Goal: Information Seeking & Learning: Find specific fact

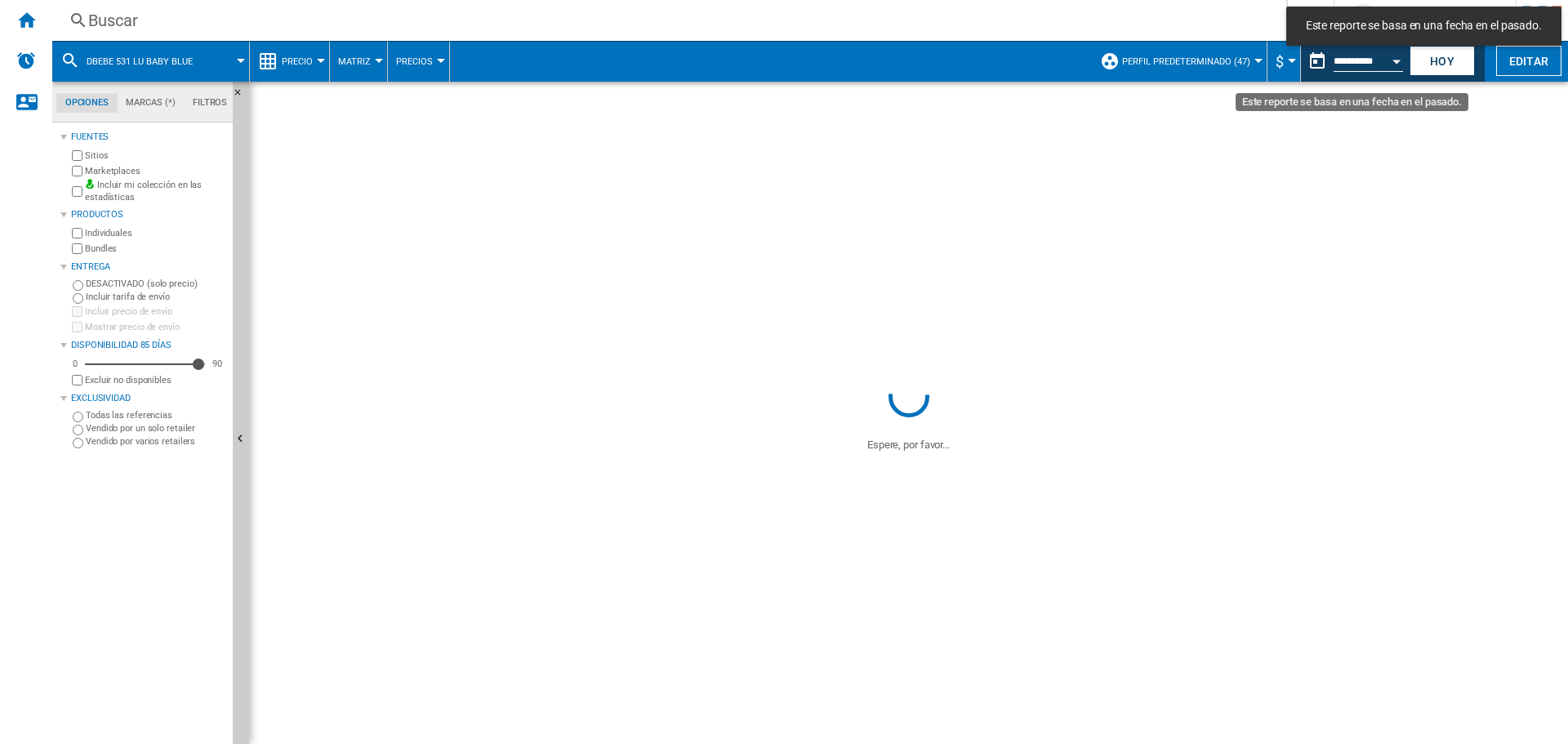
click at [1376, 63] on input "**********" at bounding box center [1368, 64] width 70 height 15
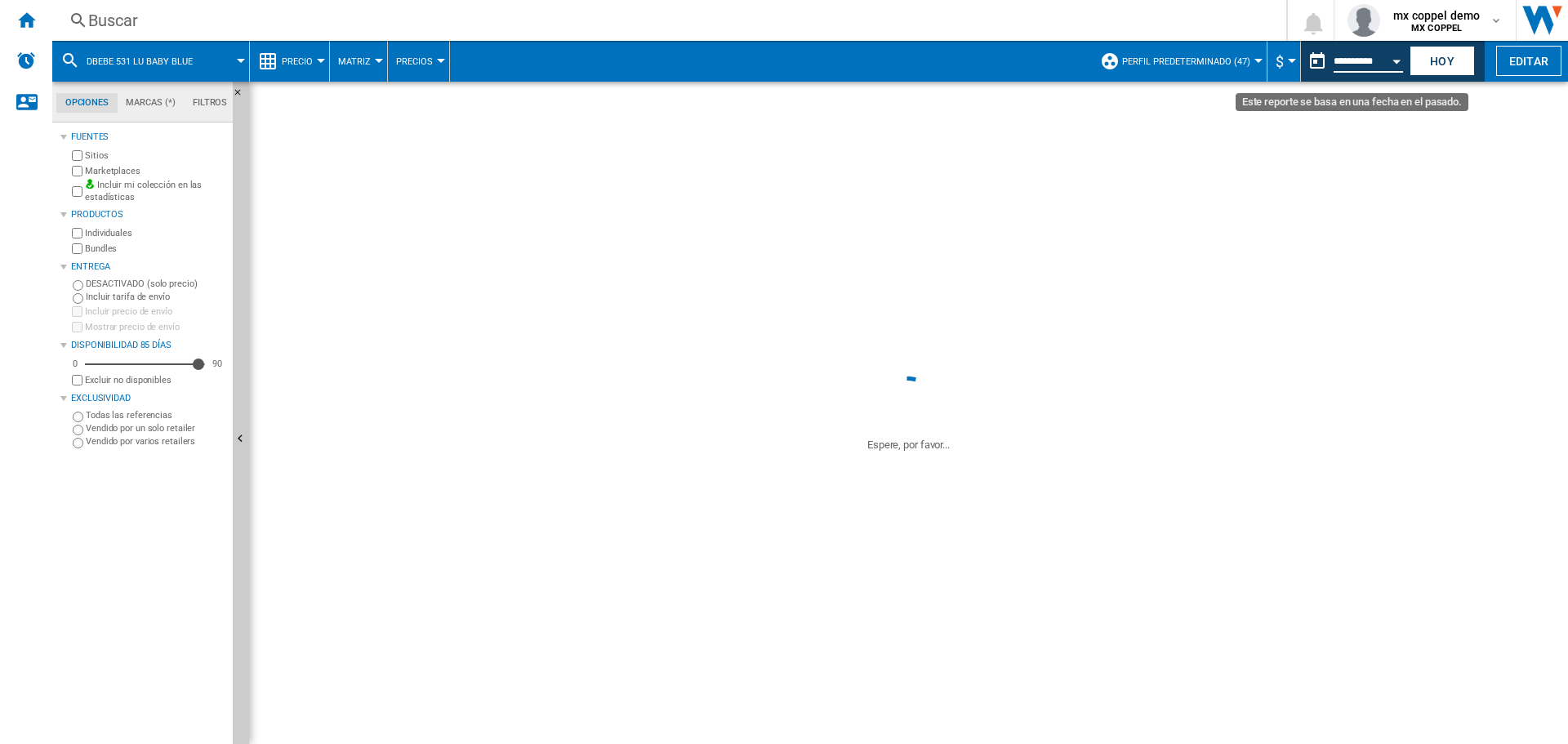
click at [1398, 65] on button "Open calendar" at bounding box center [1396, 58] width 29 height 29
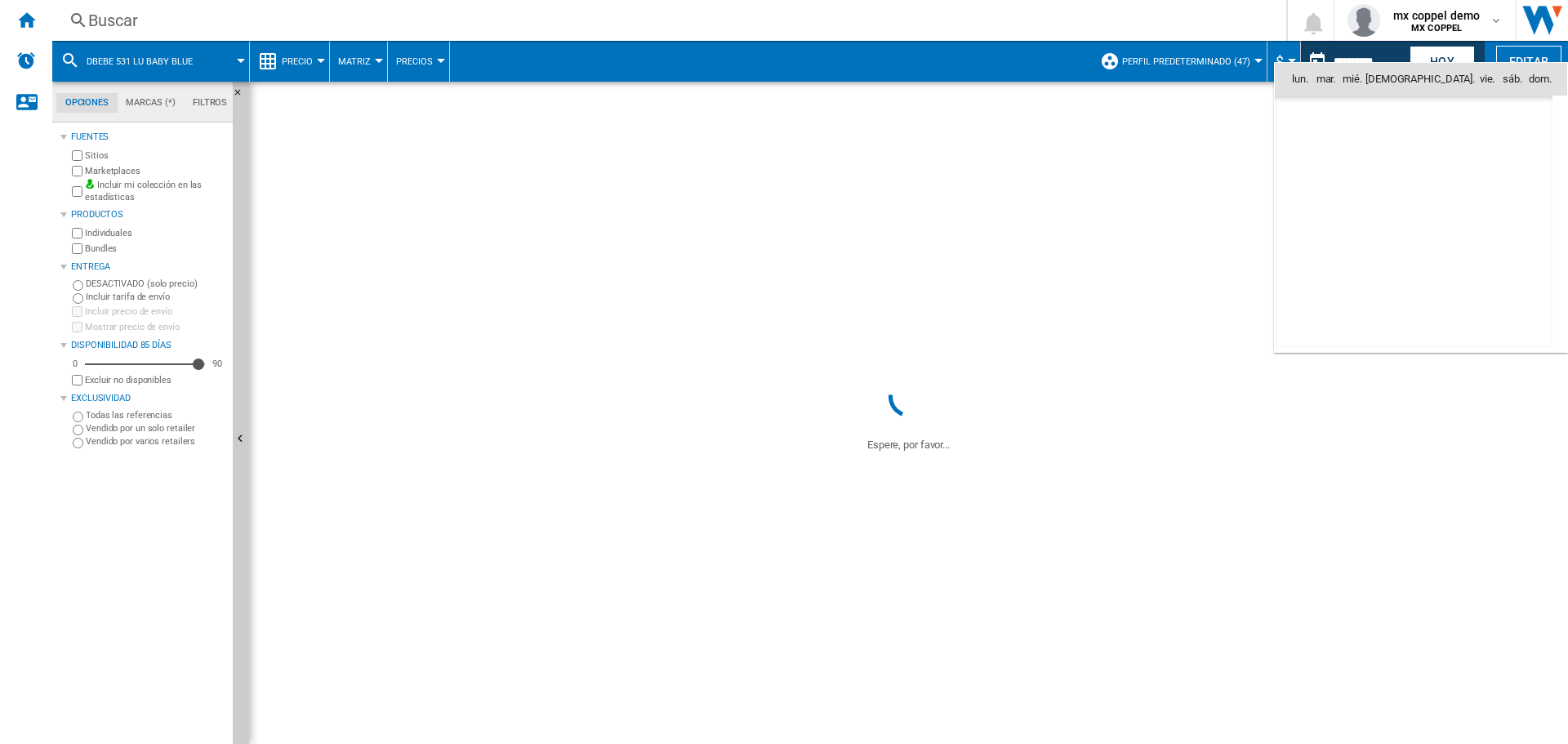
scroll to position [7792, 0]
click at [1449, 227] on span "19" at bounding box center [1449, 222] width 34 height 34
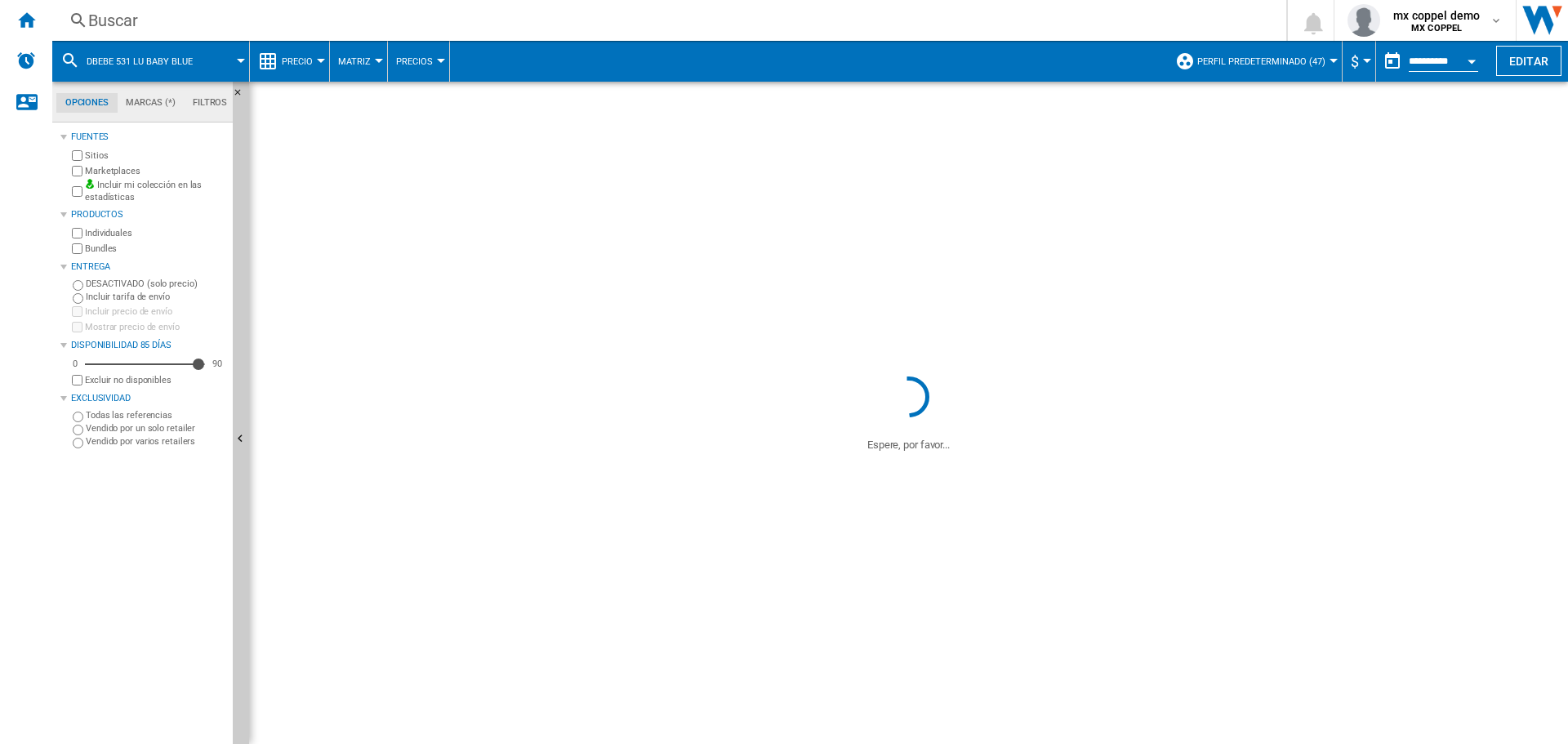
click at [204, 23] on div "Buscar" at bounding box center [666, 21] width 1156 height 23
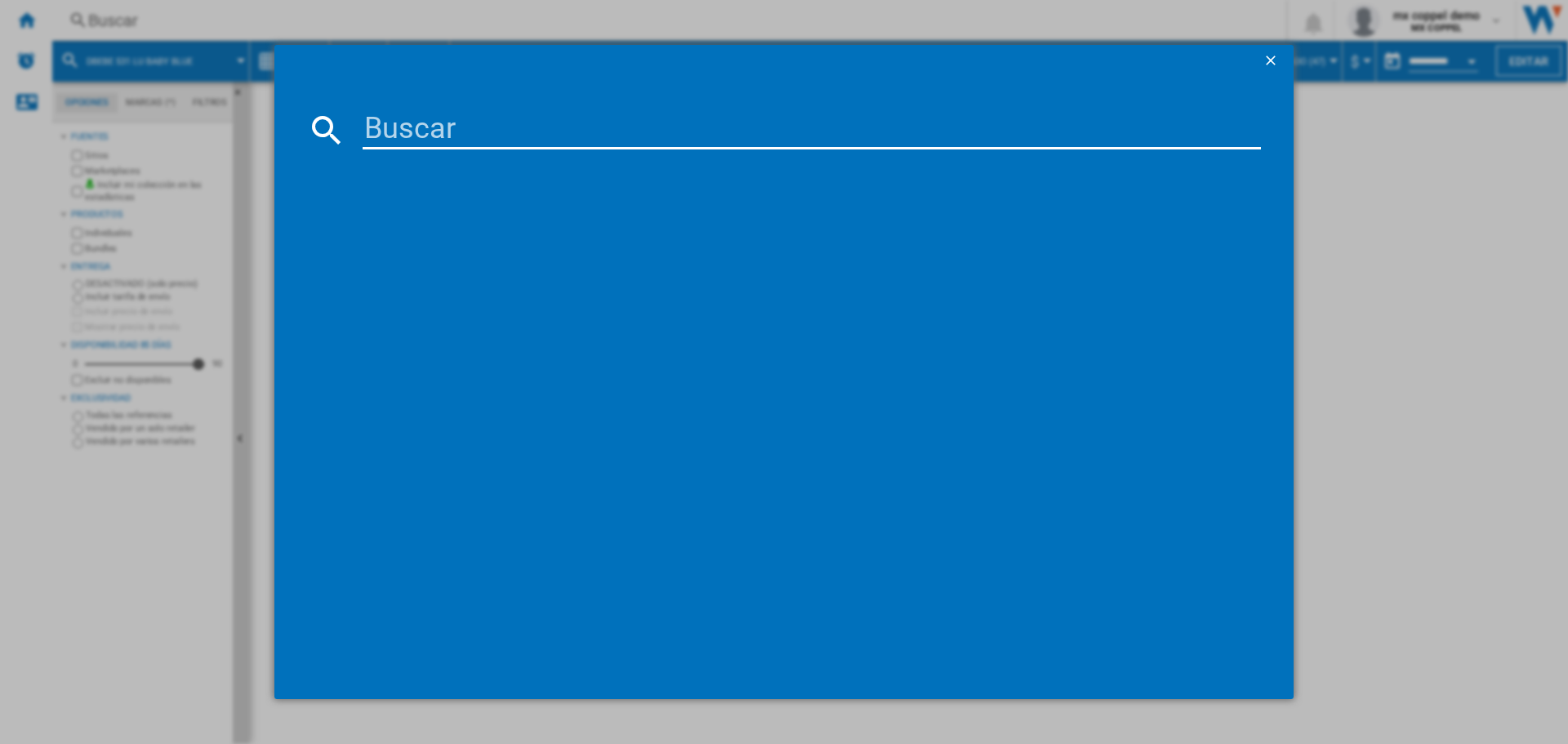
click at [463, 131] on input at bounding box center [811, 130] width 899 height 39
paste input "LEGO 21178 FOX LODGE"
type input "LEGO 21178 FOX LODGE"
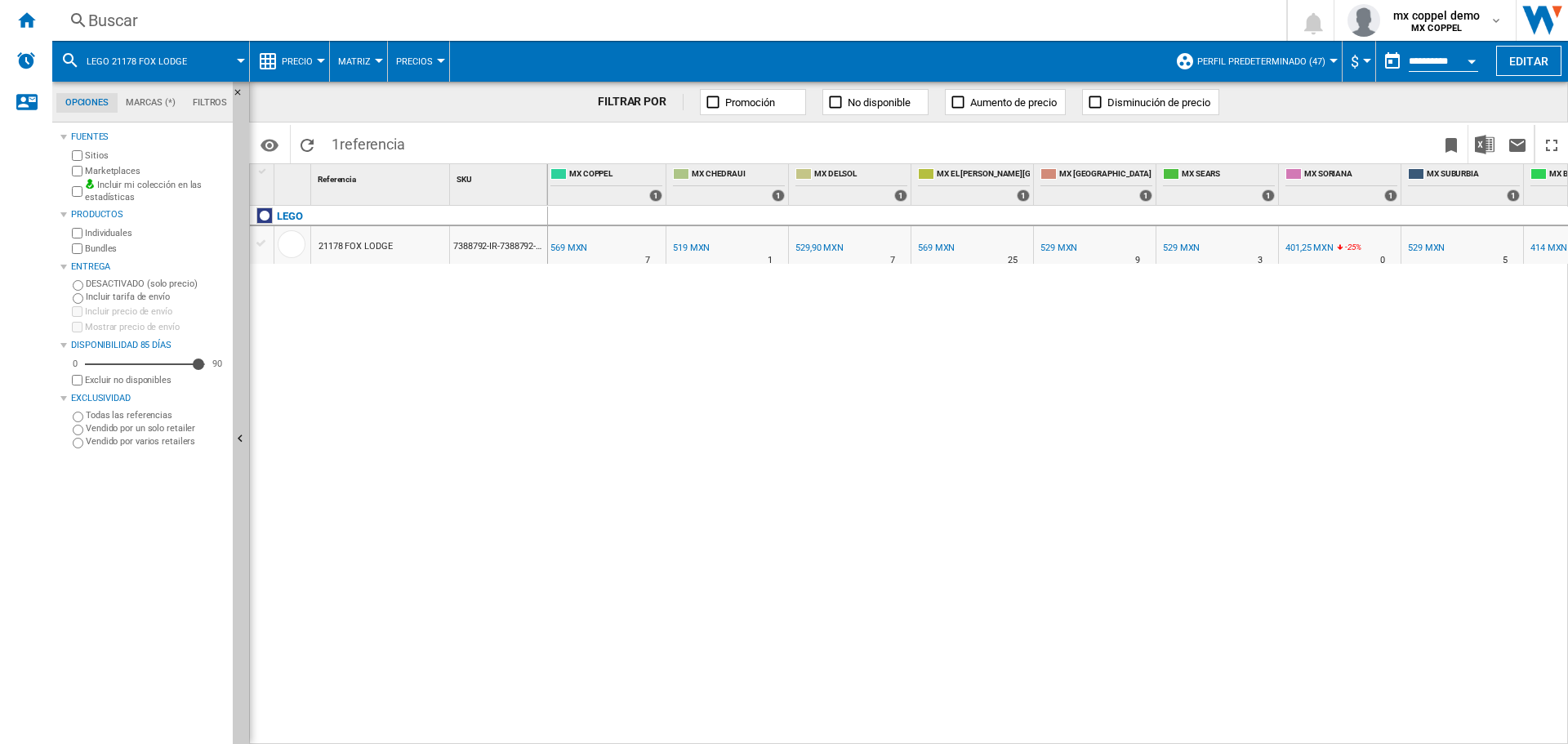
scroll to position [0, 288]
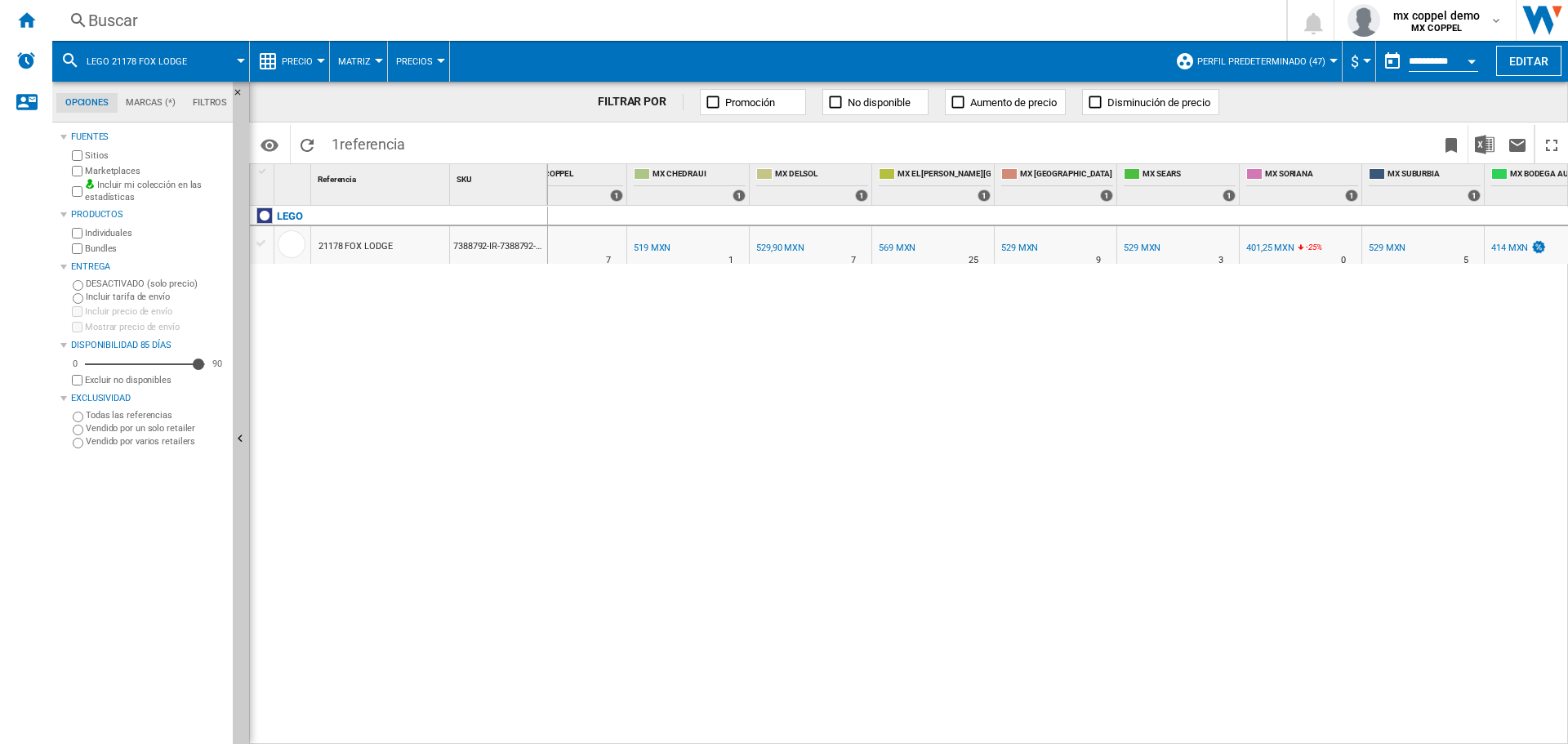
click at [235, 24] on div "Buscar" at bounding box center [666, 21] width 1156 height 23
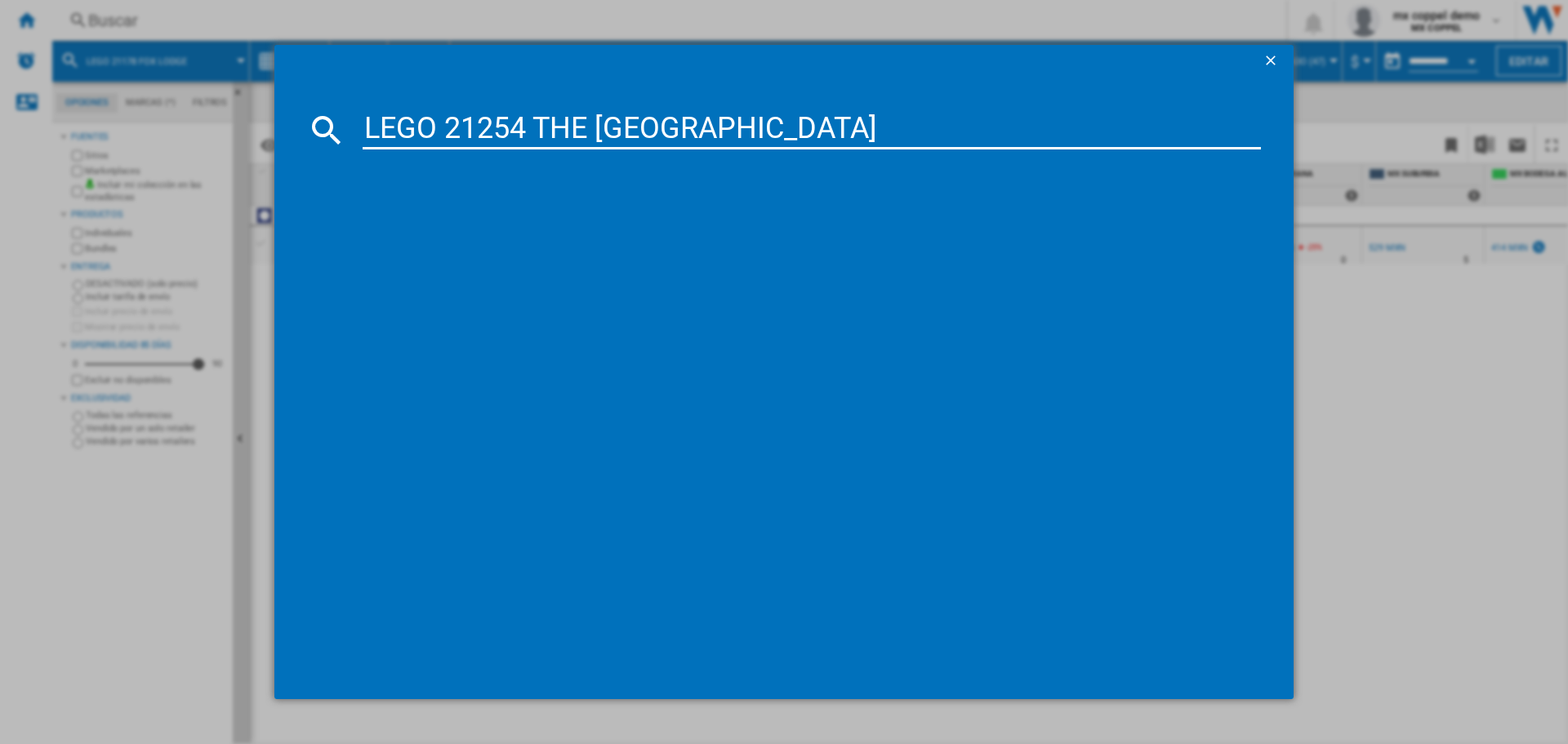
type input "LEGO 21254 THE [GEOGRAPHIC_DATA]"
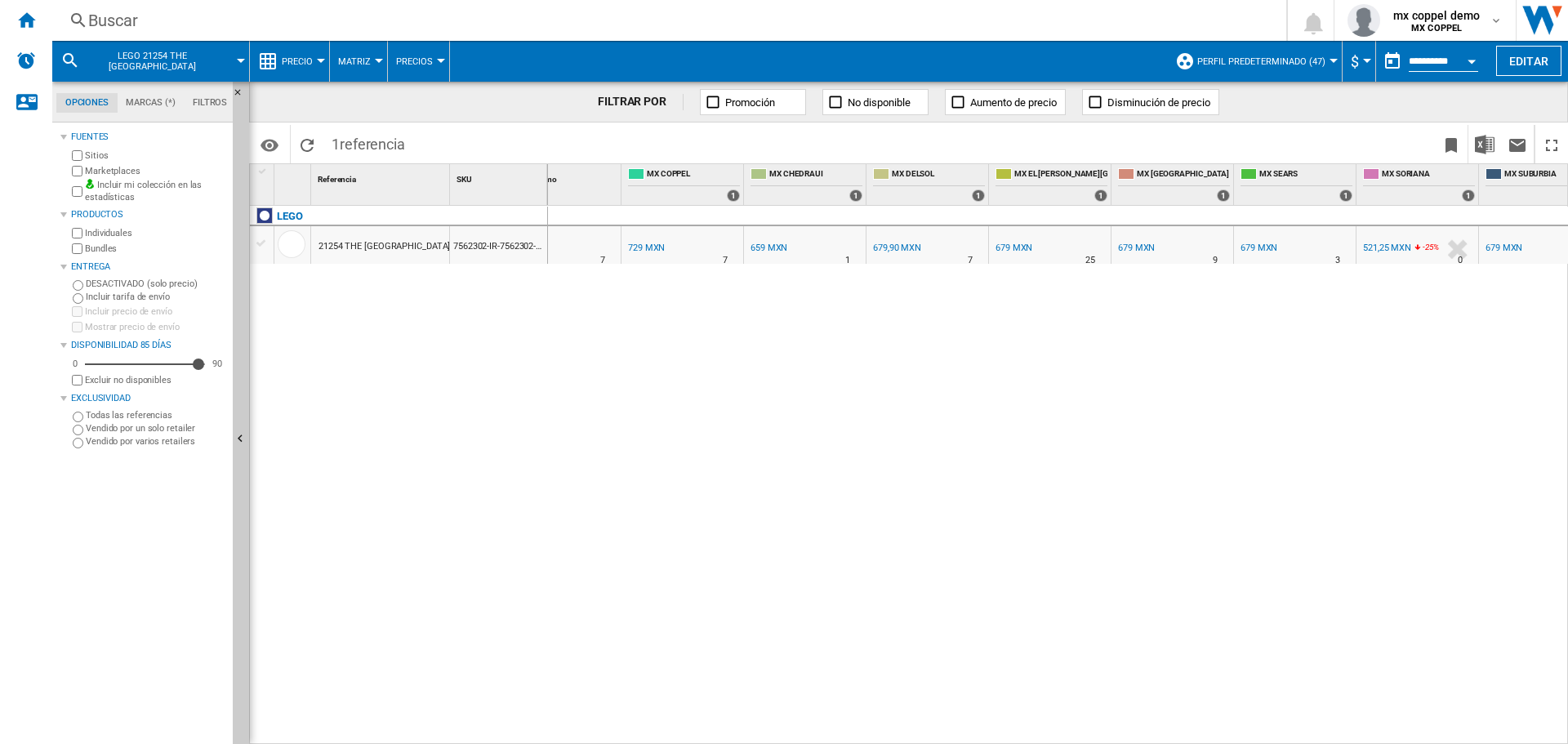
scroll to position [0, 205]
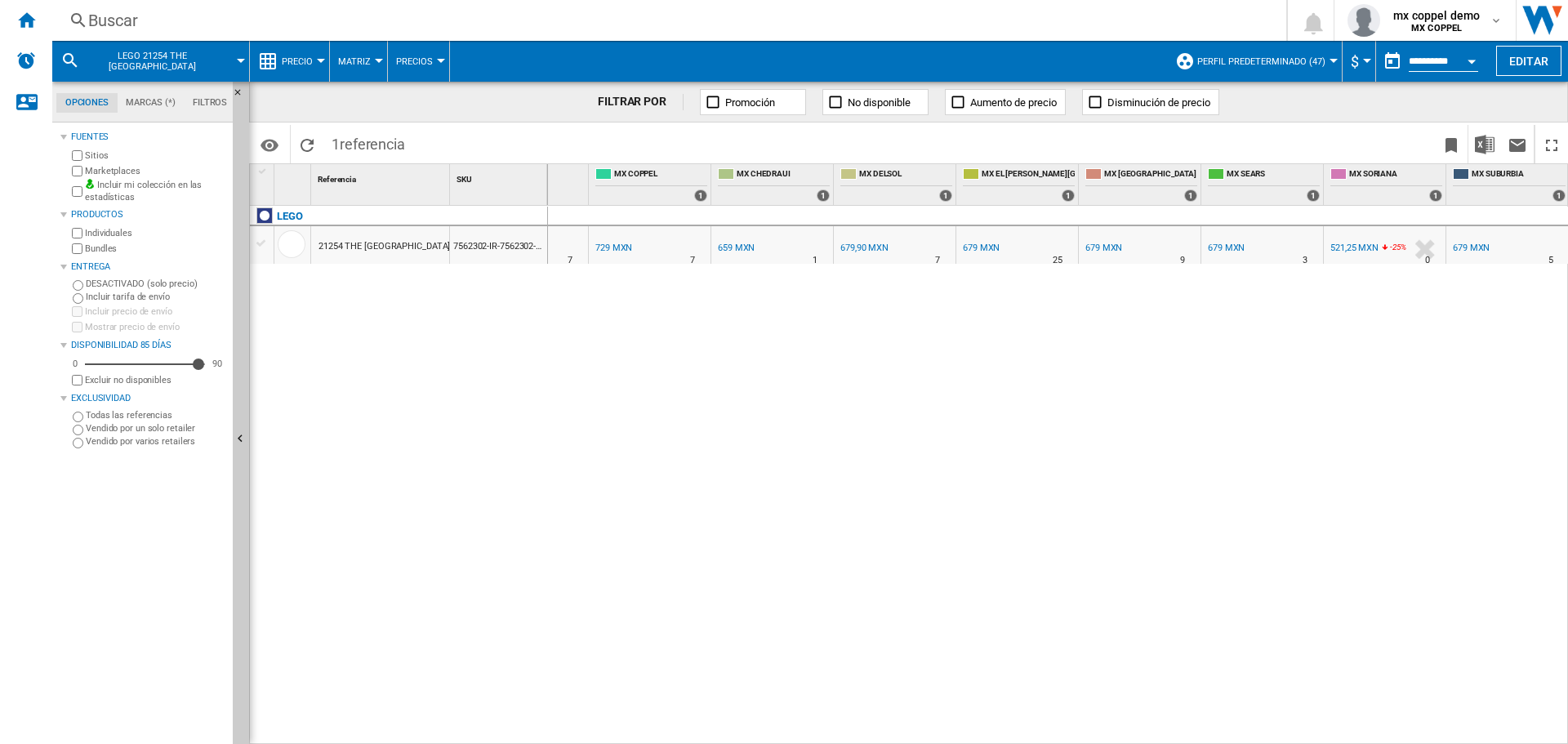
click at [269, 30] on div "Buscar" at bounding box center [666, 21] width 1156 height 23
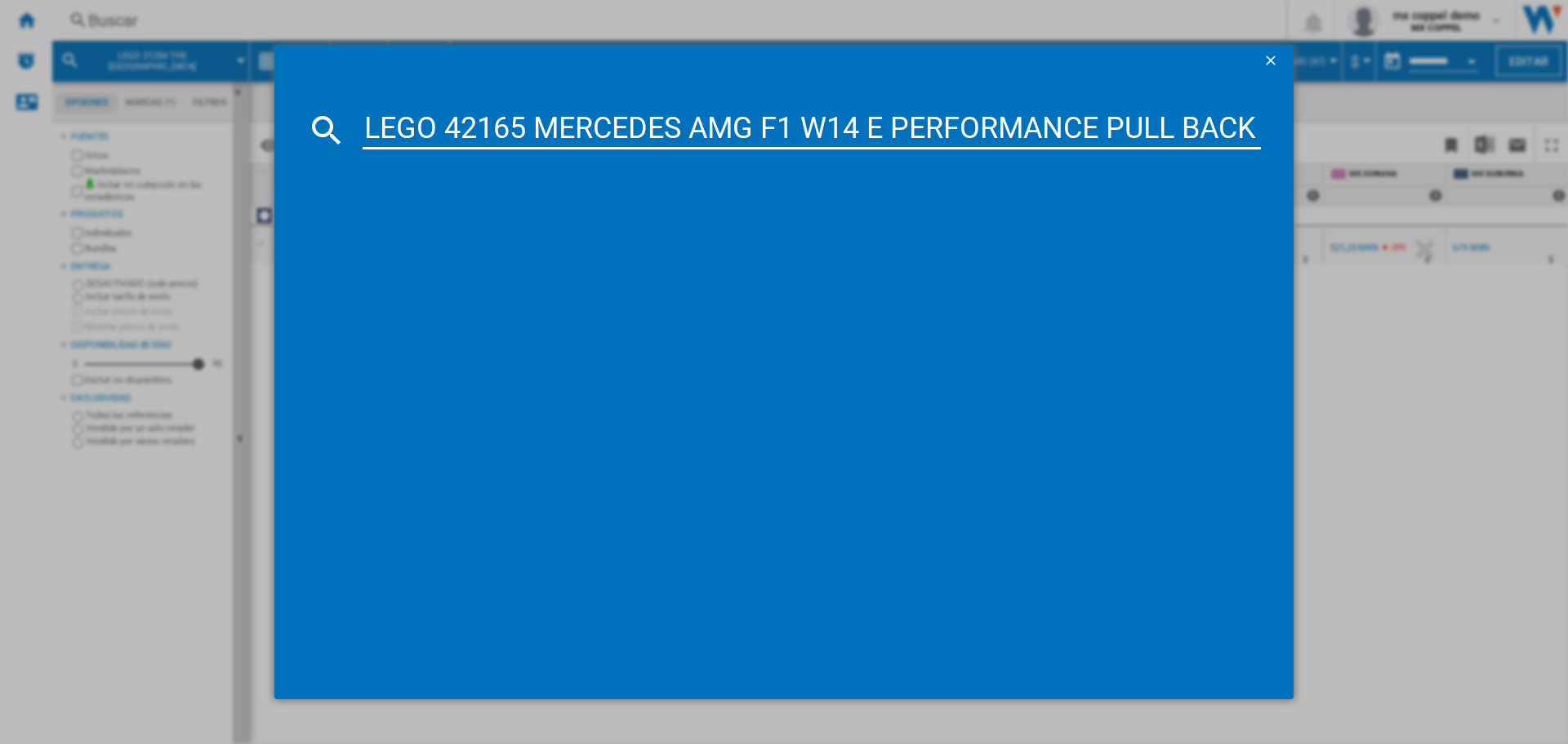
scroll to position [0, 67]
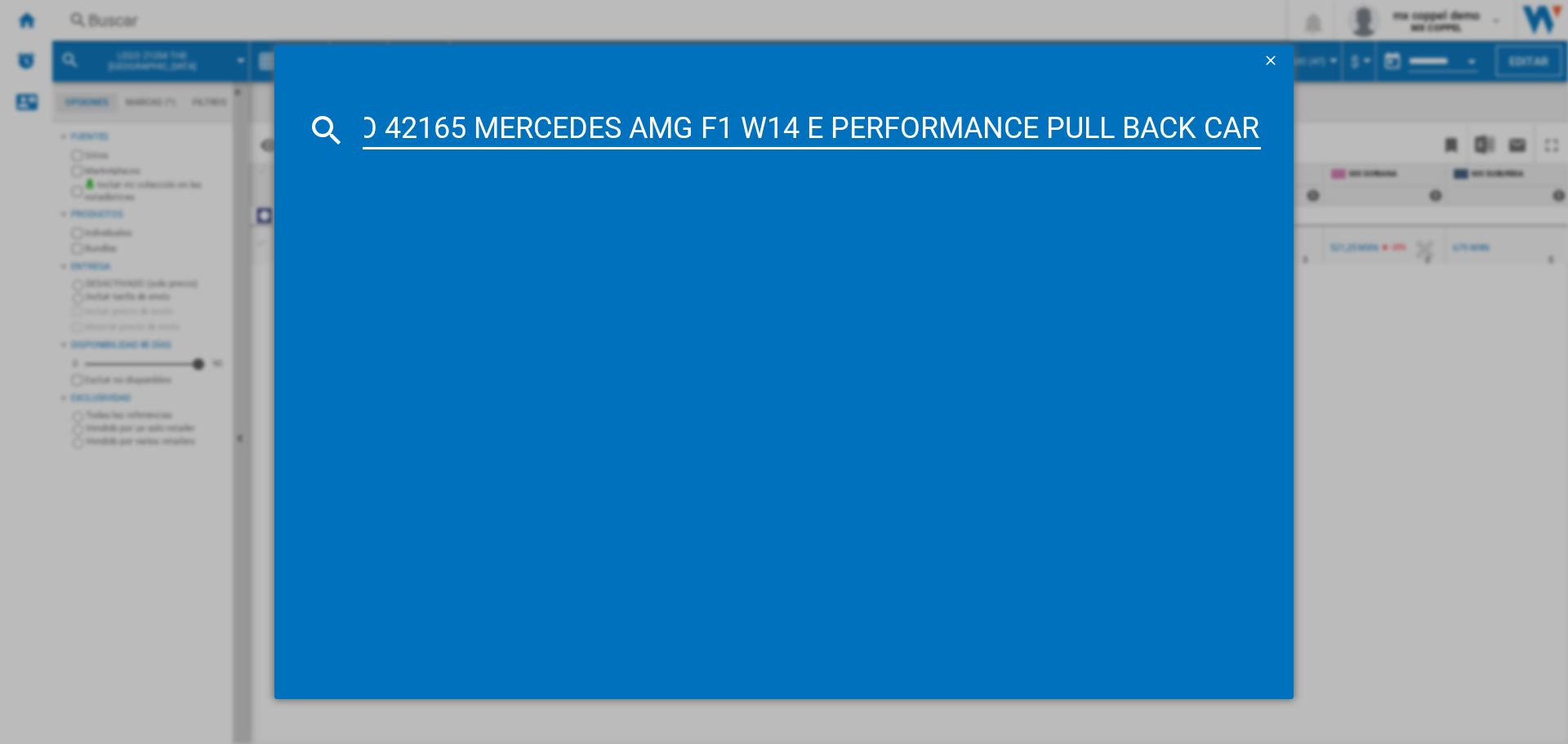
type input "LEGO 42165 MERCEDES AMG F1 W14 E PERFORMANCE PULL BACK CAR"
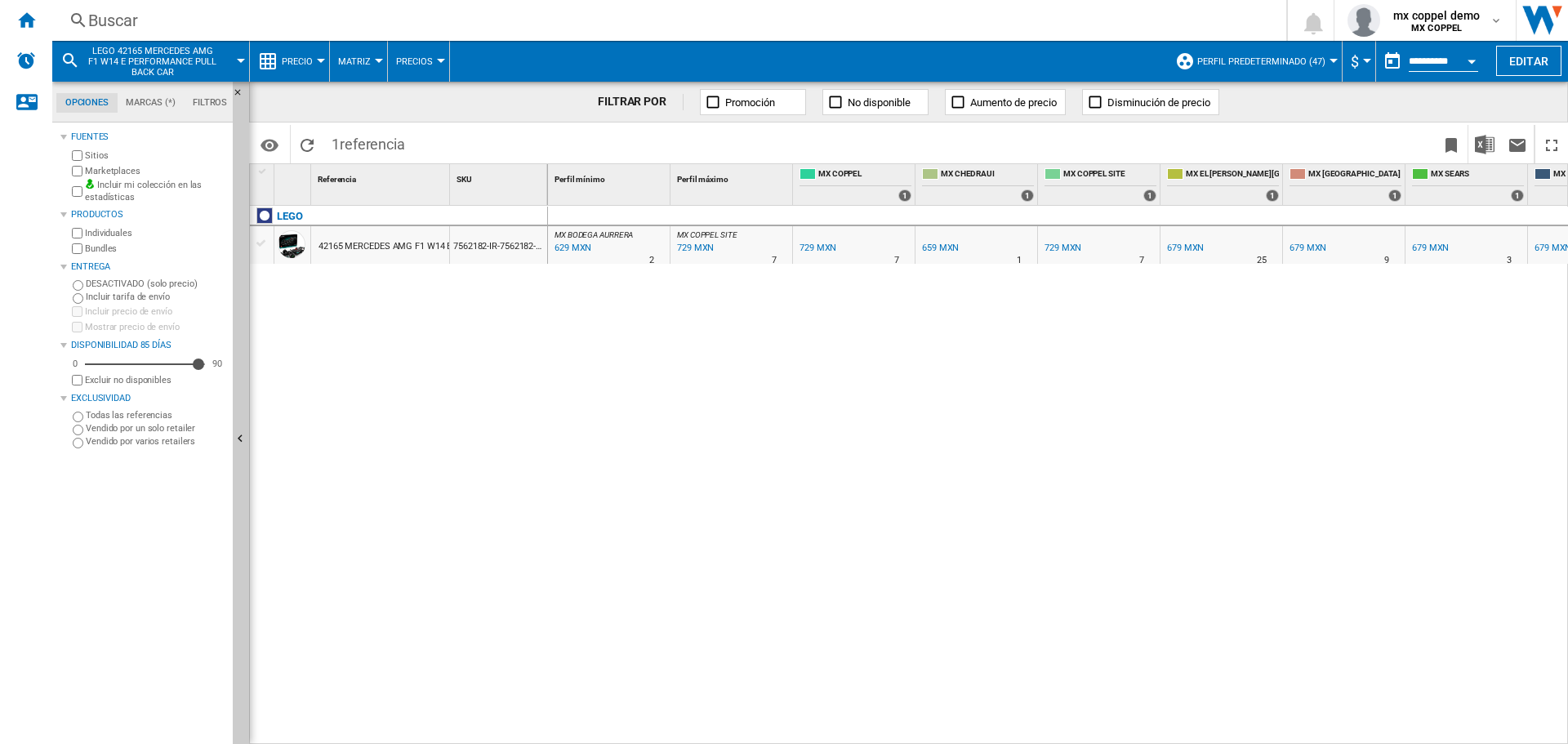
scroll to position [0, 116]
click at [328, 10] on div "Buscar" at bounding box center [666, 21] width 1156 height 23
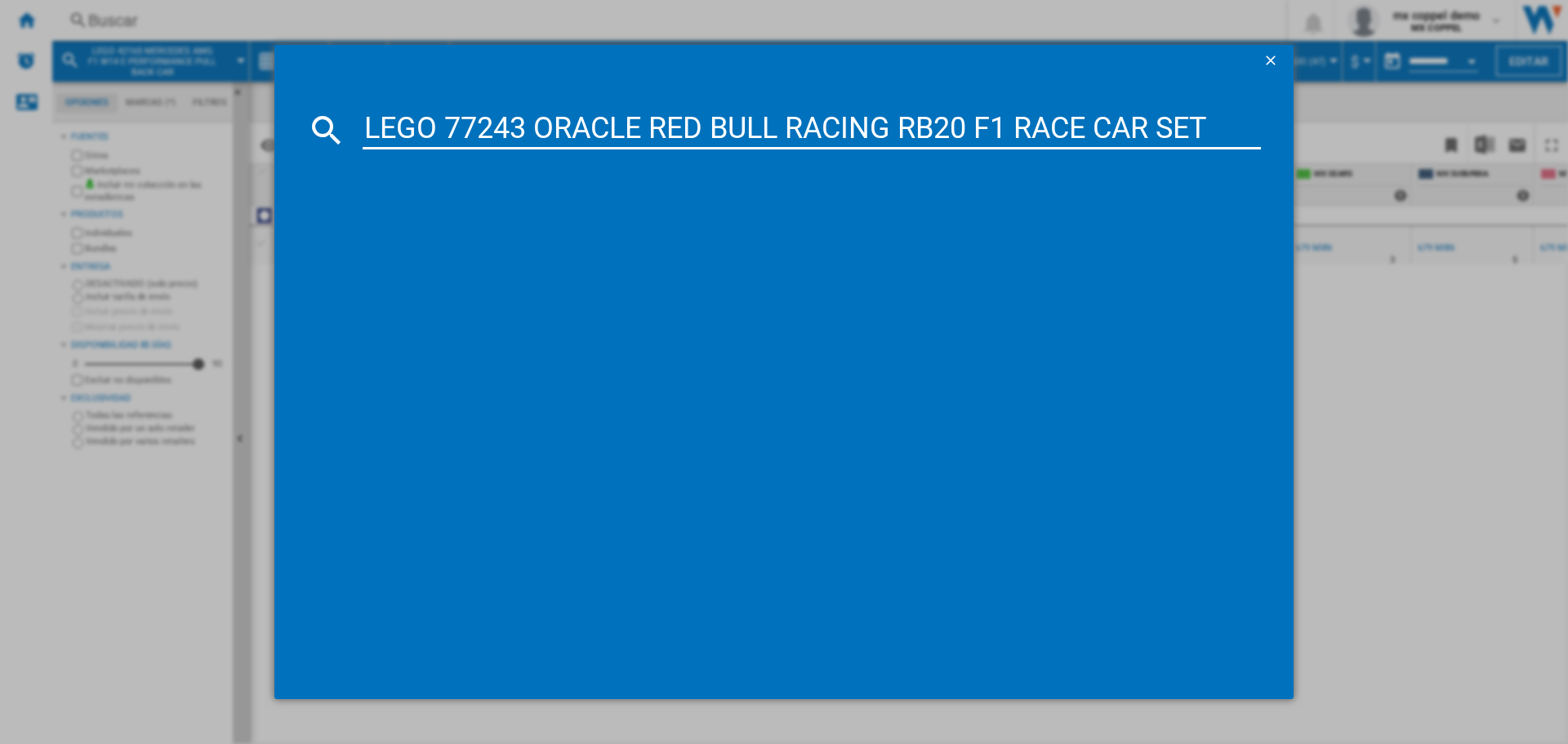
type input "LEGO 77243 ORACLE RED BULL RACING RB20 F1 RACE CAR SET"
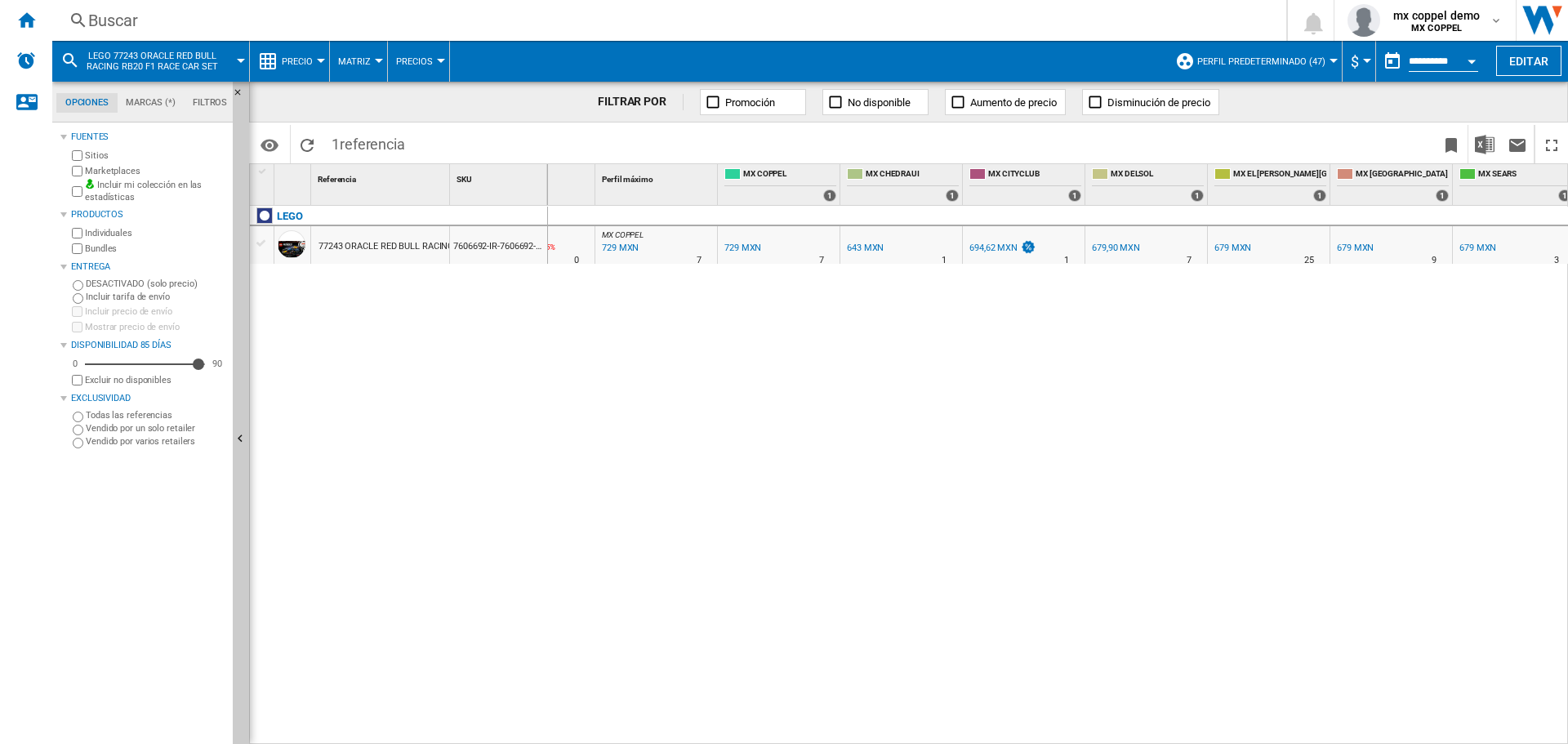
scroll to position [0, 572]
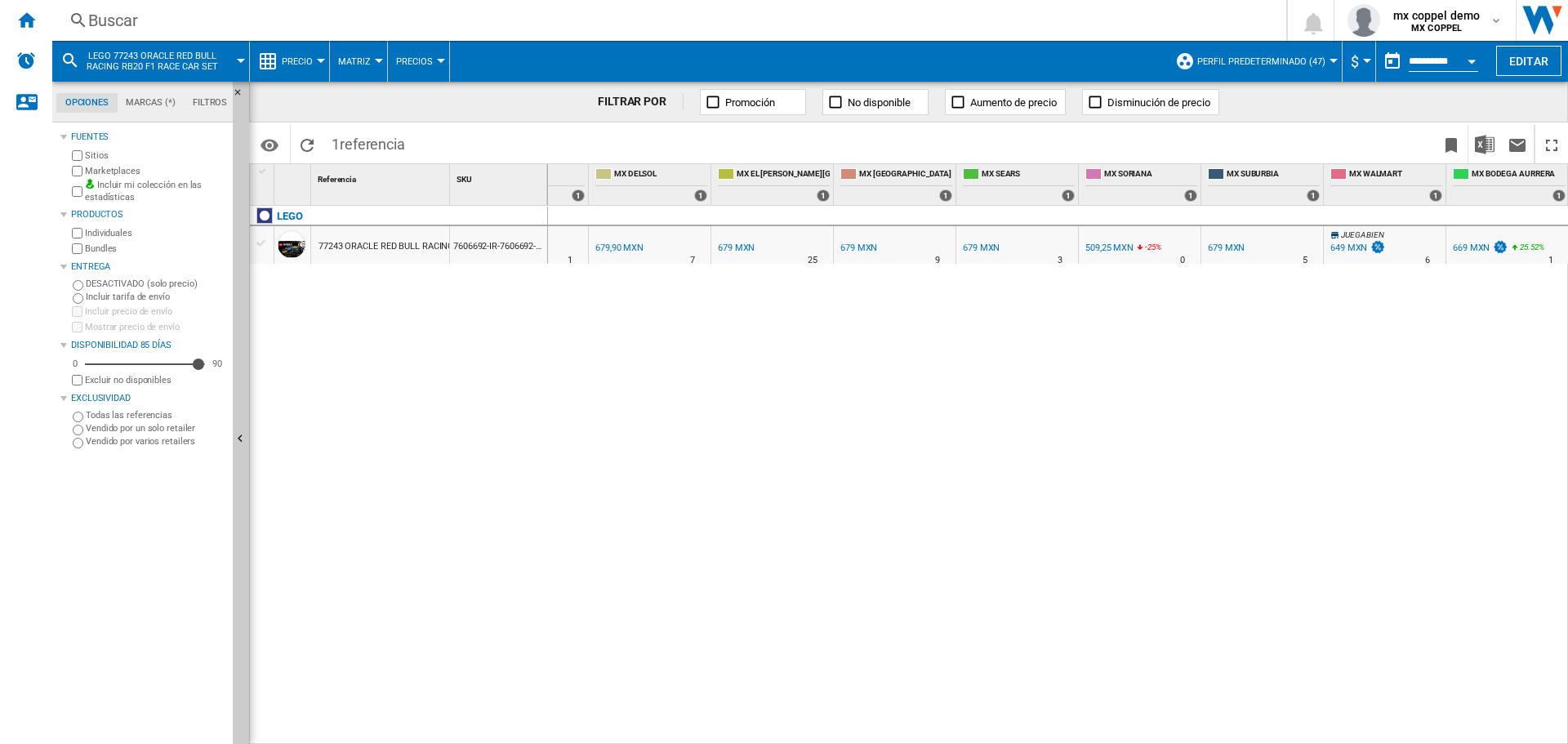
click at [264, 34] on div "Buscar [GEOGRAPHIC_DATA] 0 mx coppel demo MX COPPEL MX COPPEL Mi configuración …" at bounding box center [811, 20] width 1516 height 41
click at [264, 23] on div "Buscar" at bounding box center [666, 21] width 1156 height 23
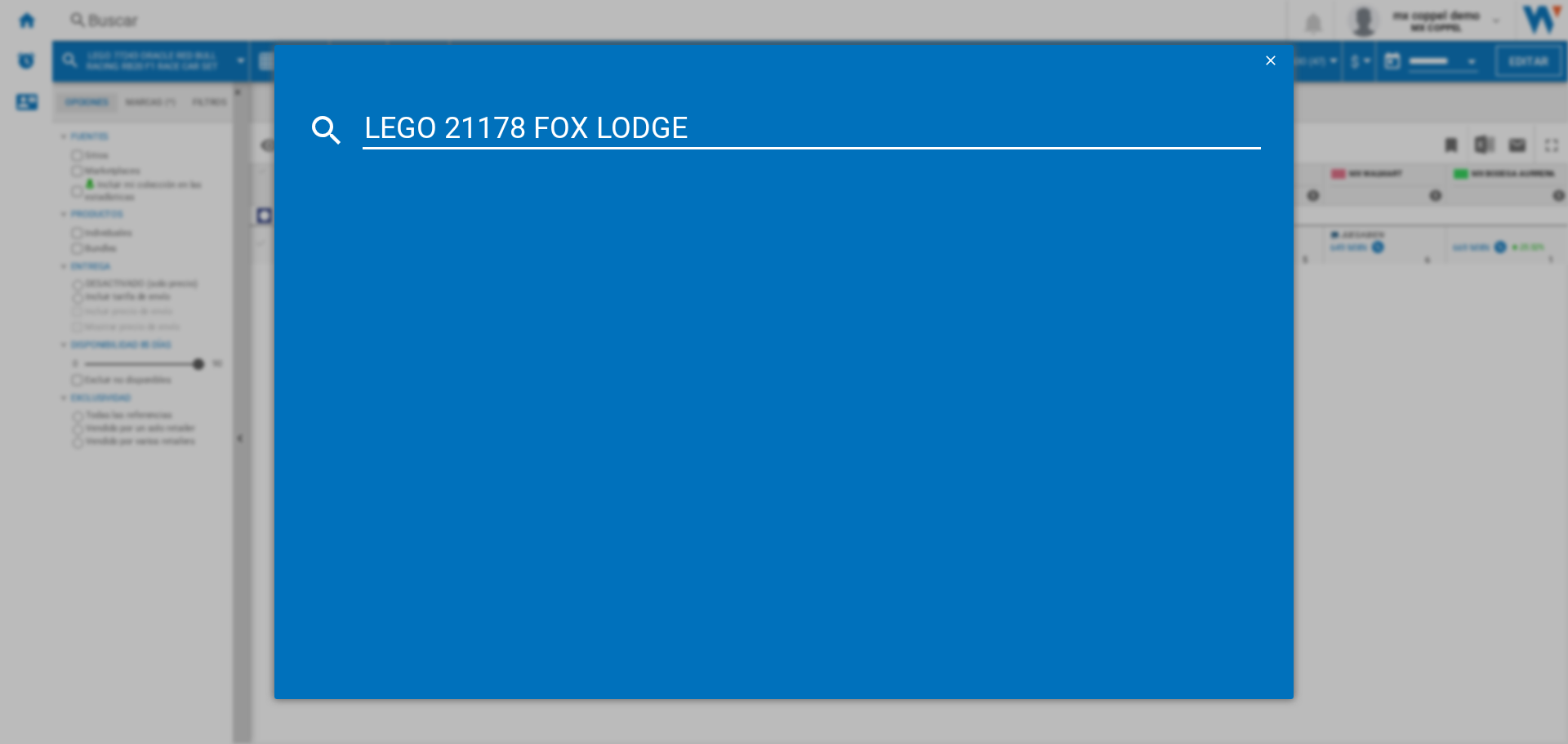
type input "LEGO 21178 FOX LODGE"
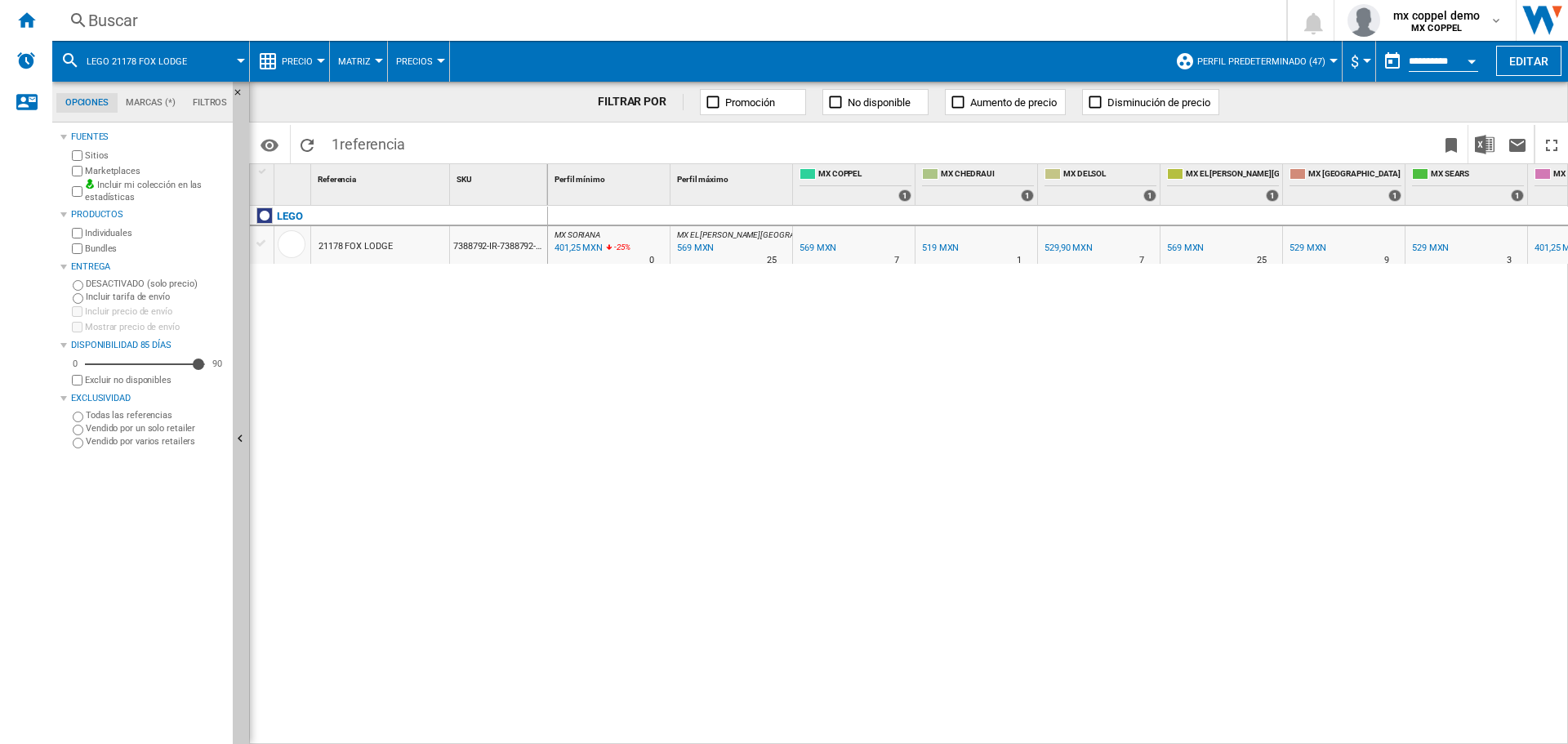
click at [160, 18] on div "Buscar" at bounding box center [666, 21] width 1156 height 23
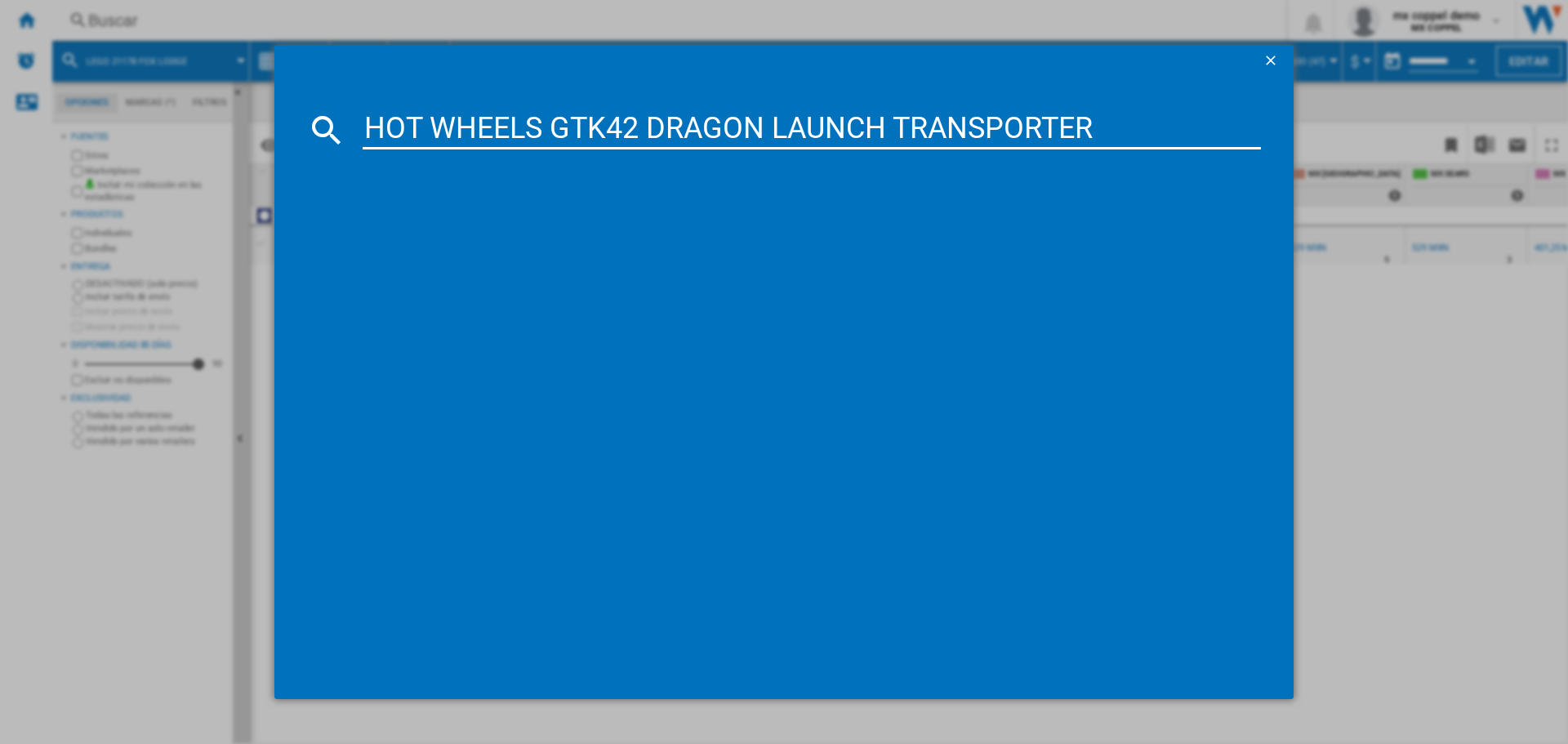
type input "HOT WHEELS GTK42 DRAGON LAUNCH TRANSPORTER"
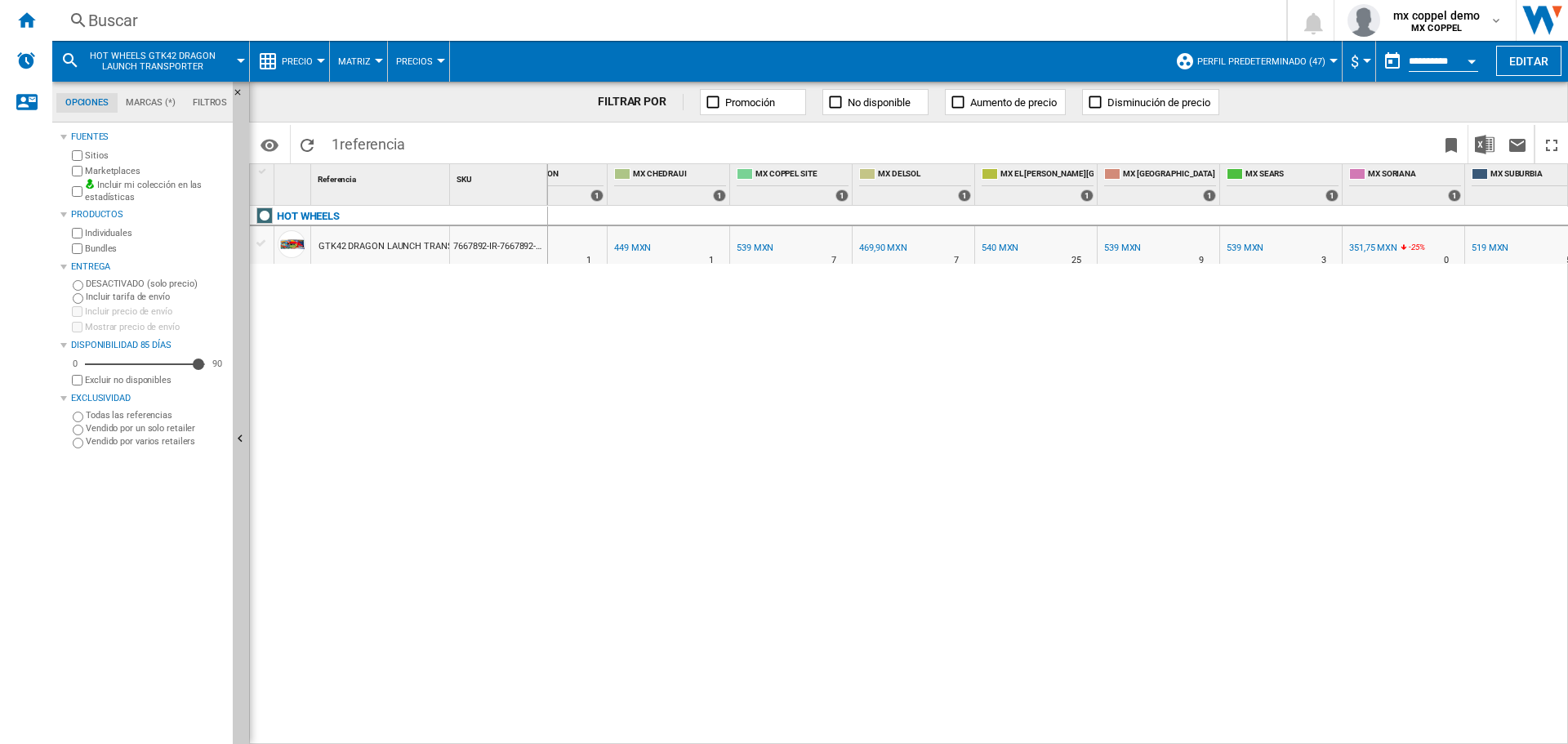
scroll to position [0, 694]
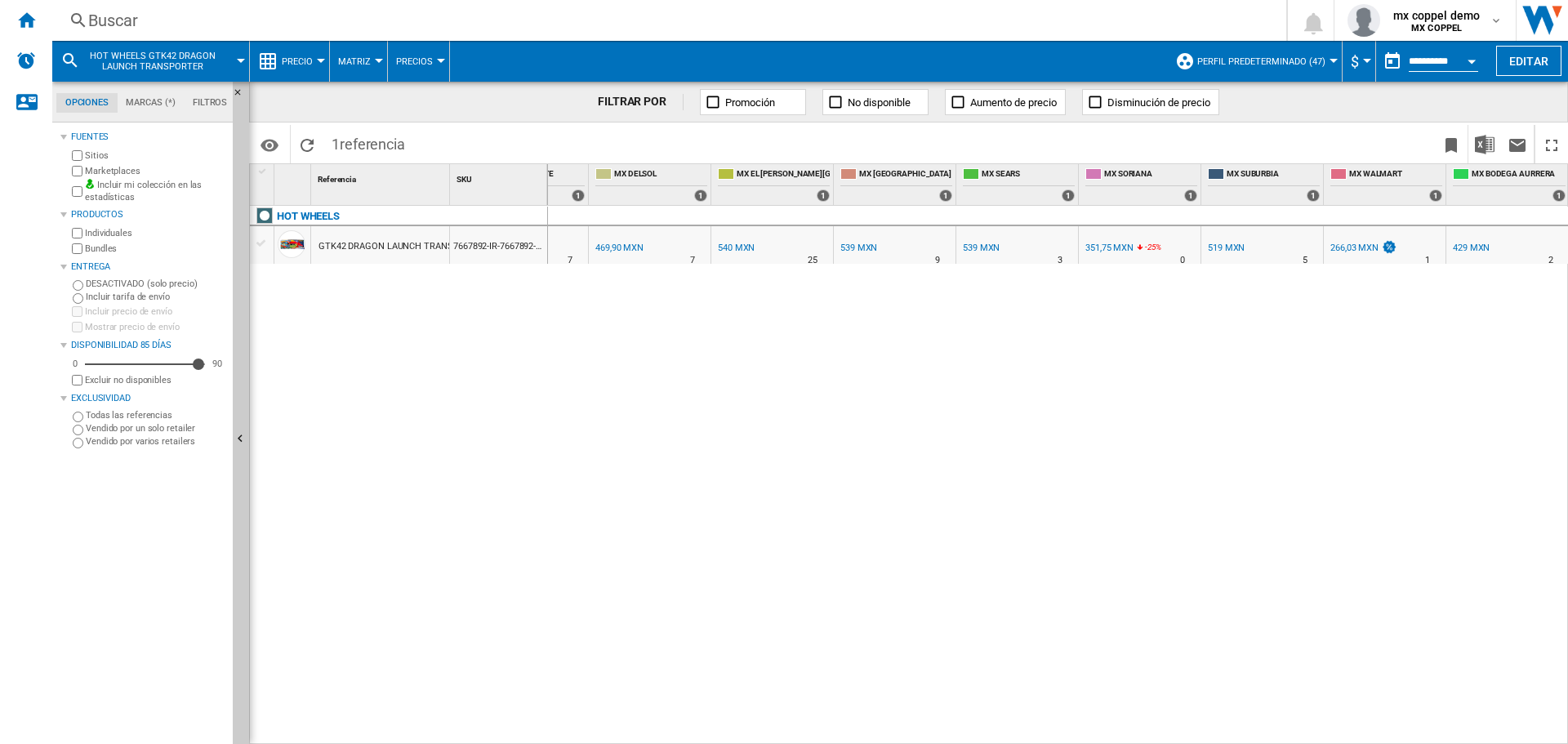
click at [212, 14] on div "Buscar" at bounding box center [666, 21] width 1156 height 23
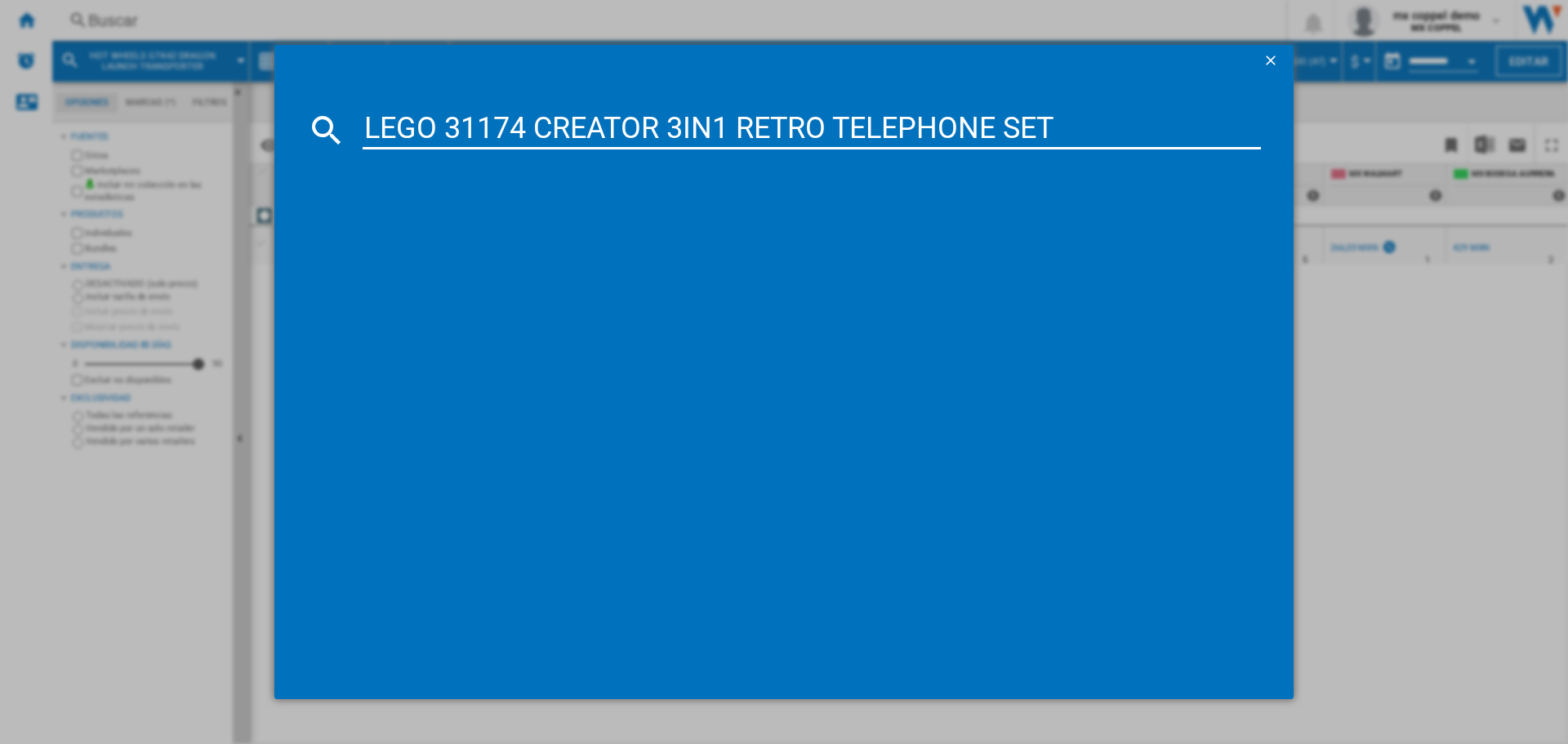
type input "LEGO 31174 CREATOR 3IN1 RETRO TELEPHONE SET"
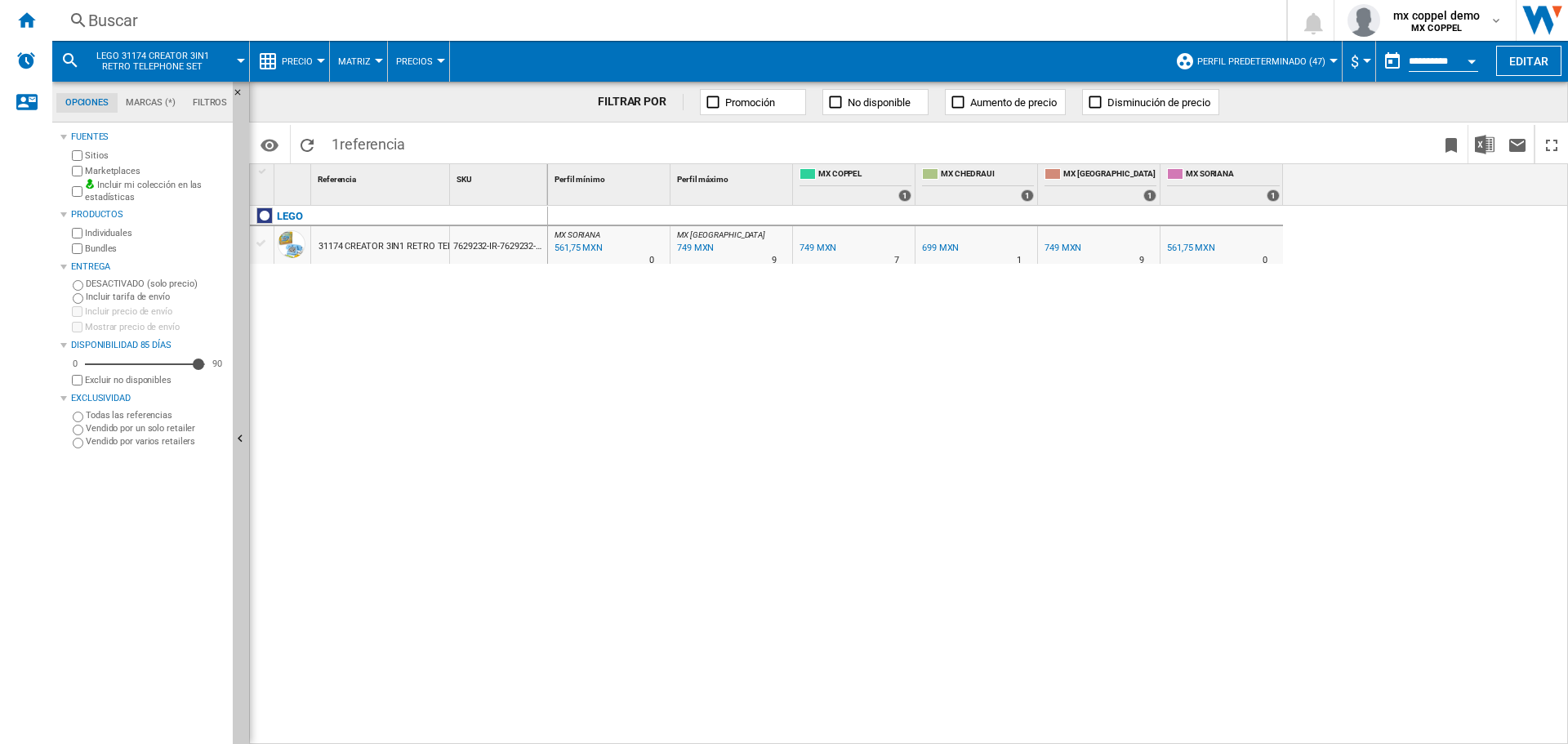
click at [174, 28] on div "Buscar" at bounding box center [666, 21] width 1156 height 23
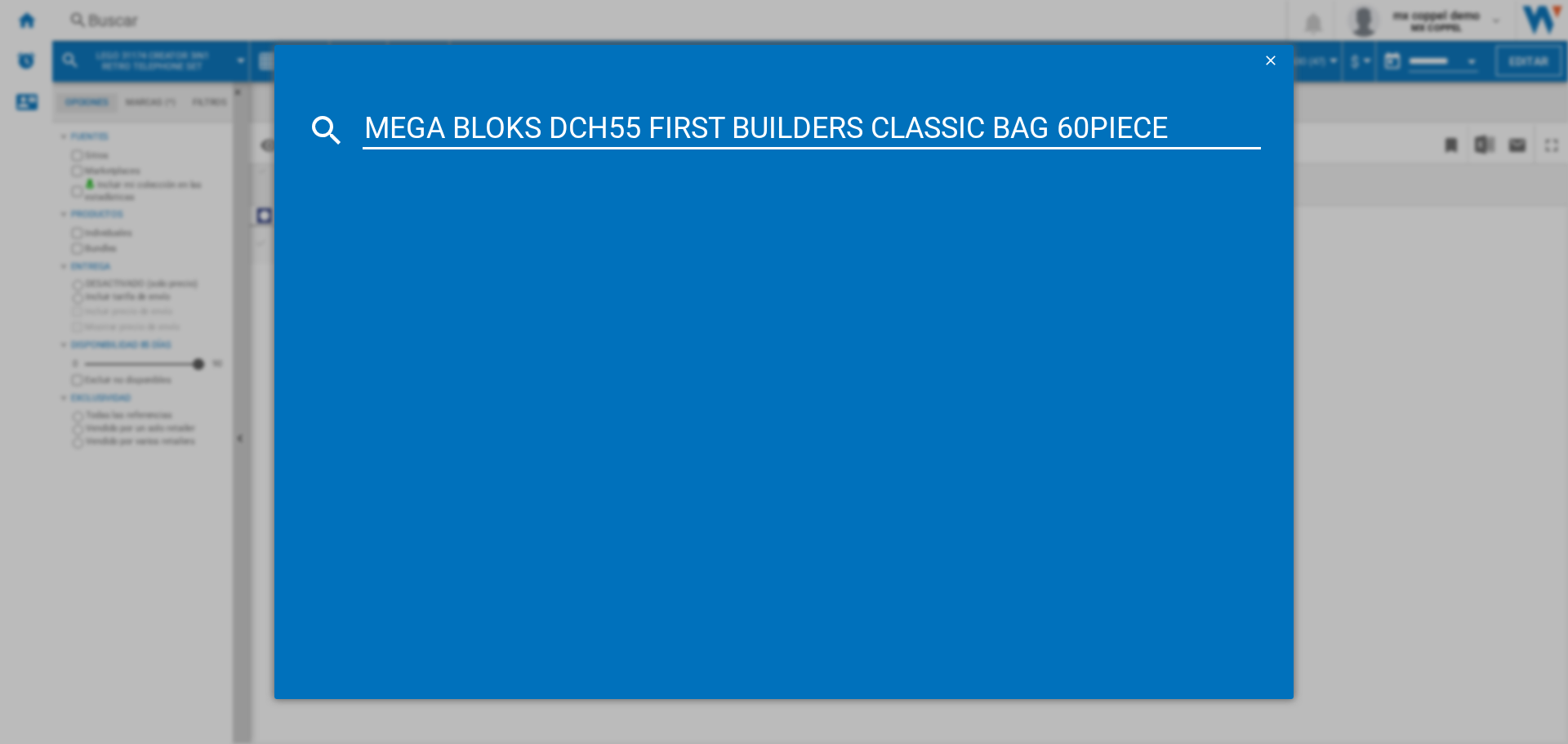
type input "MEGA BLOKS DCH55 FIRST BUILDERS CLASSIC BAG 60PIECE"
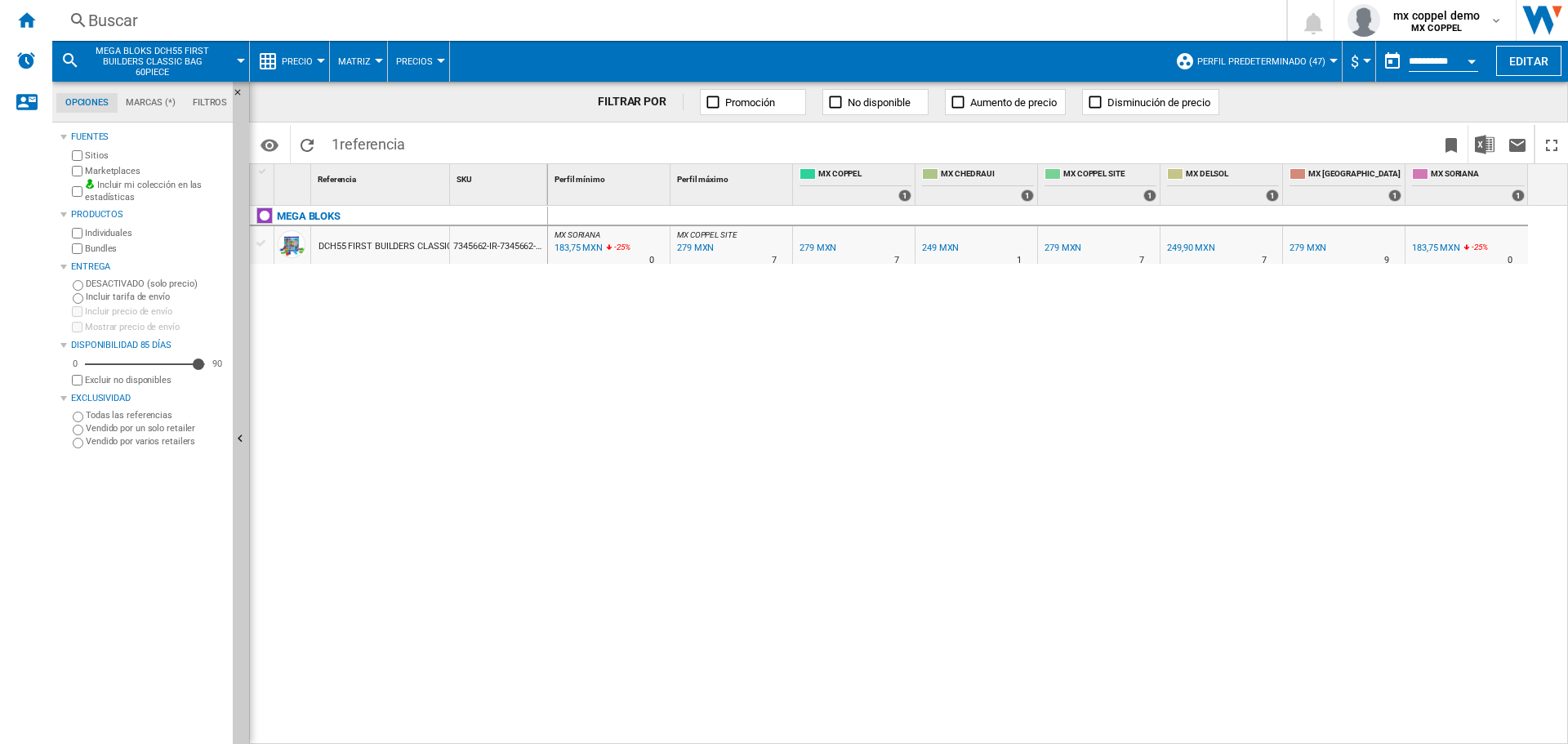
click at [155, 20] on div "Buscar" at bounding box center [666, 21] width 1156 height 23
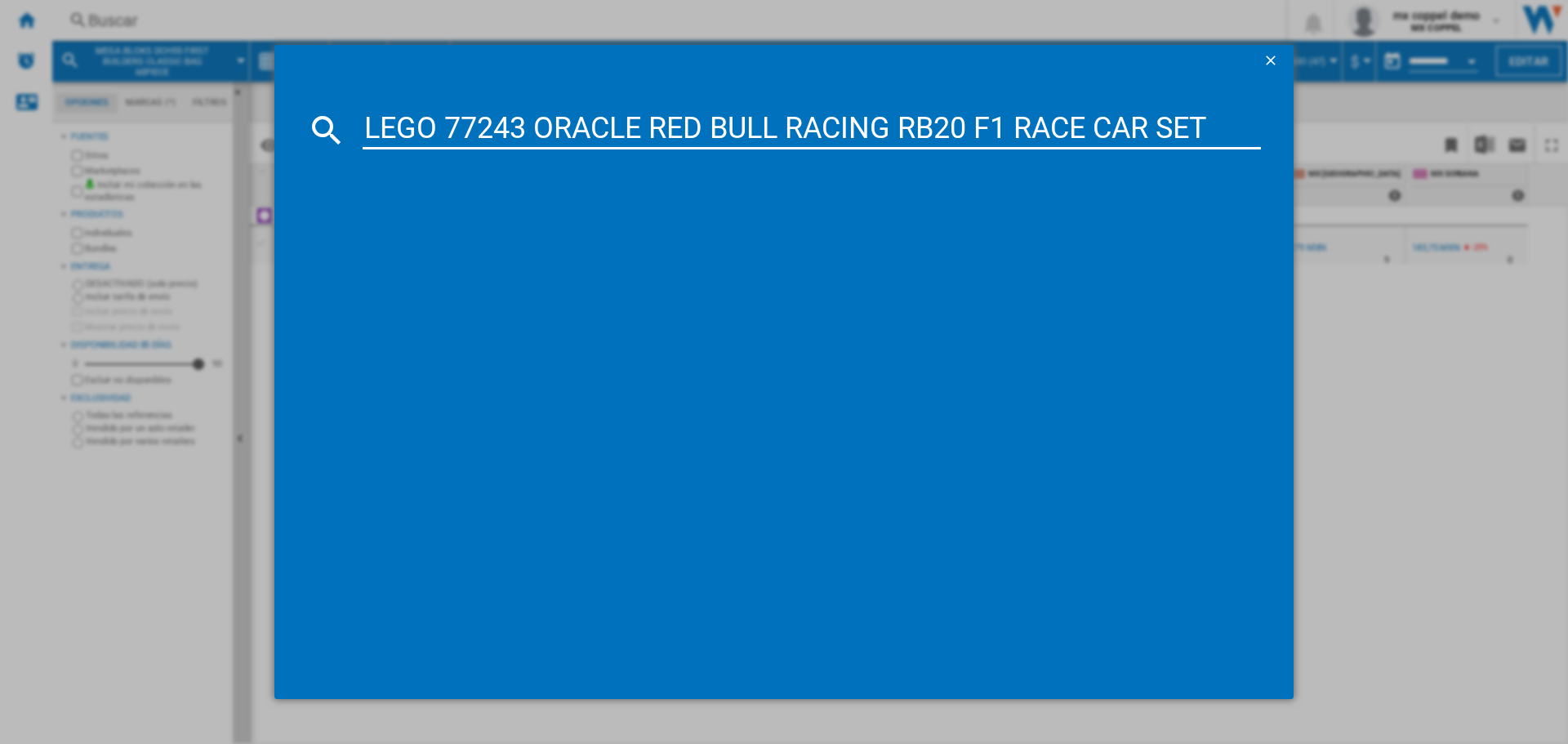
type input "LEGO 77243 ORACLE RED BULL RACING RB20 F1 RACE CAR SET"
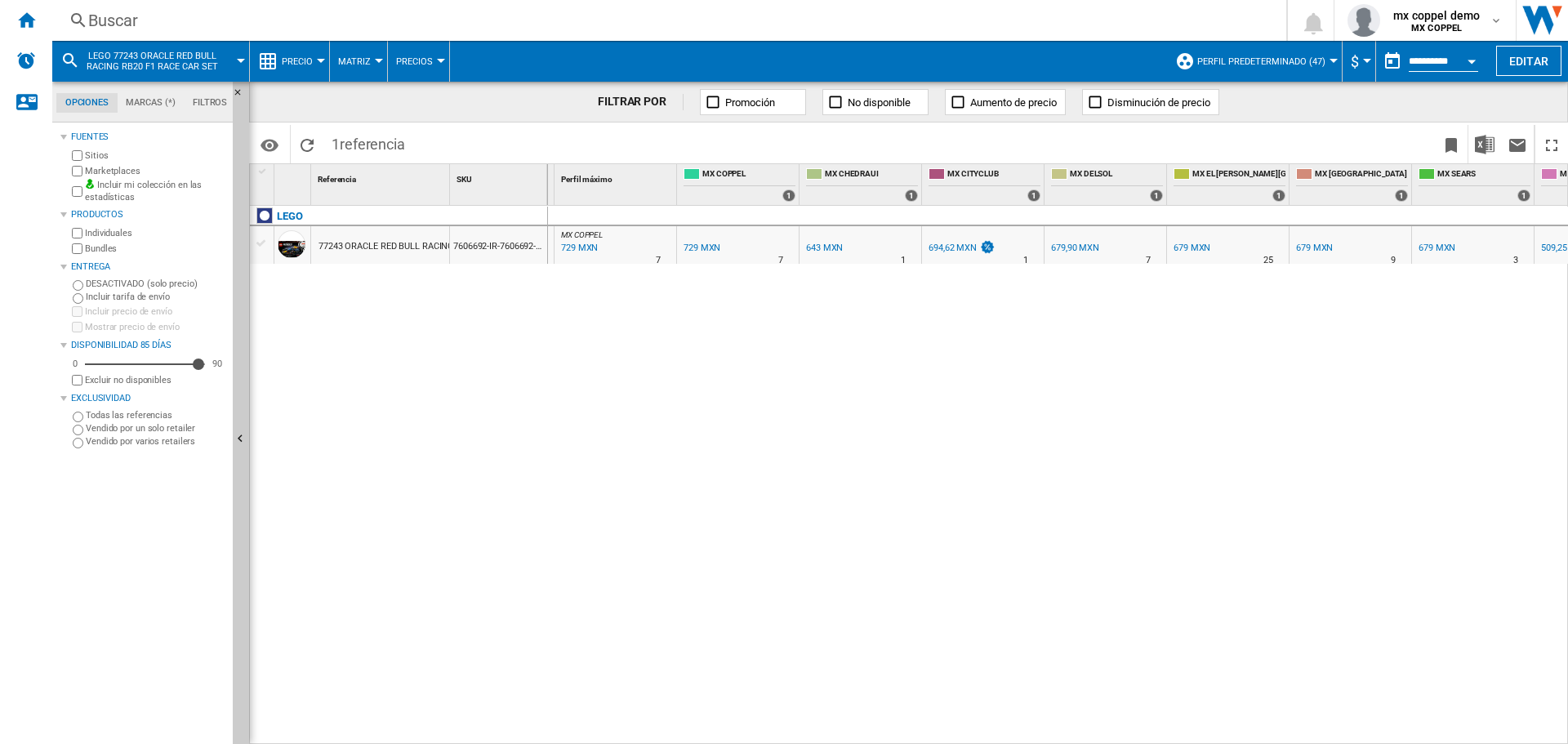
scroll to position [0, 288]
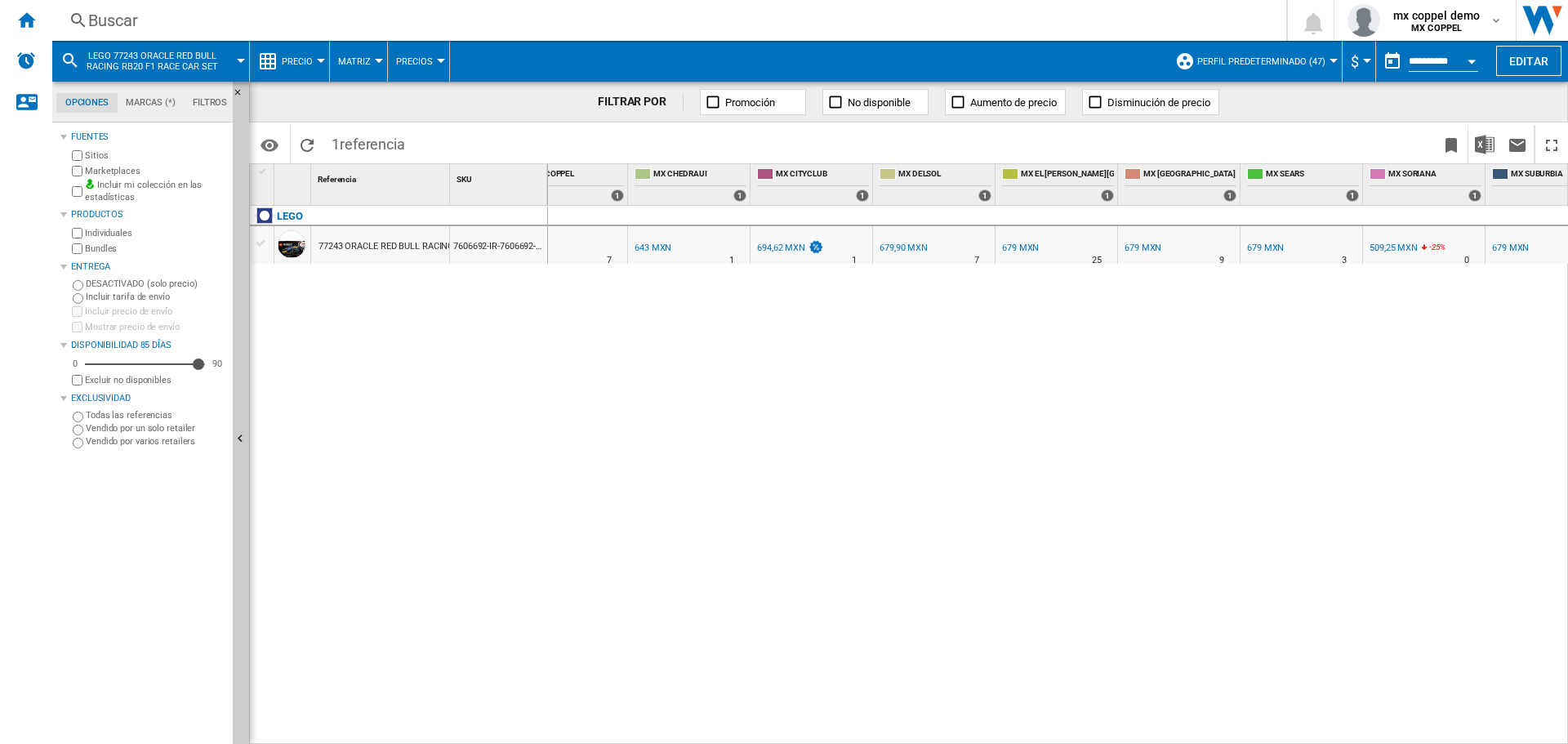
click at [367, 18] on div "Buscar" at bounding box center [666, 21] width 1156 height 23
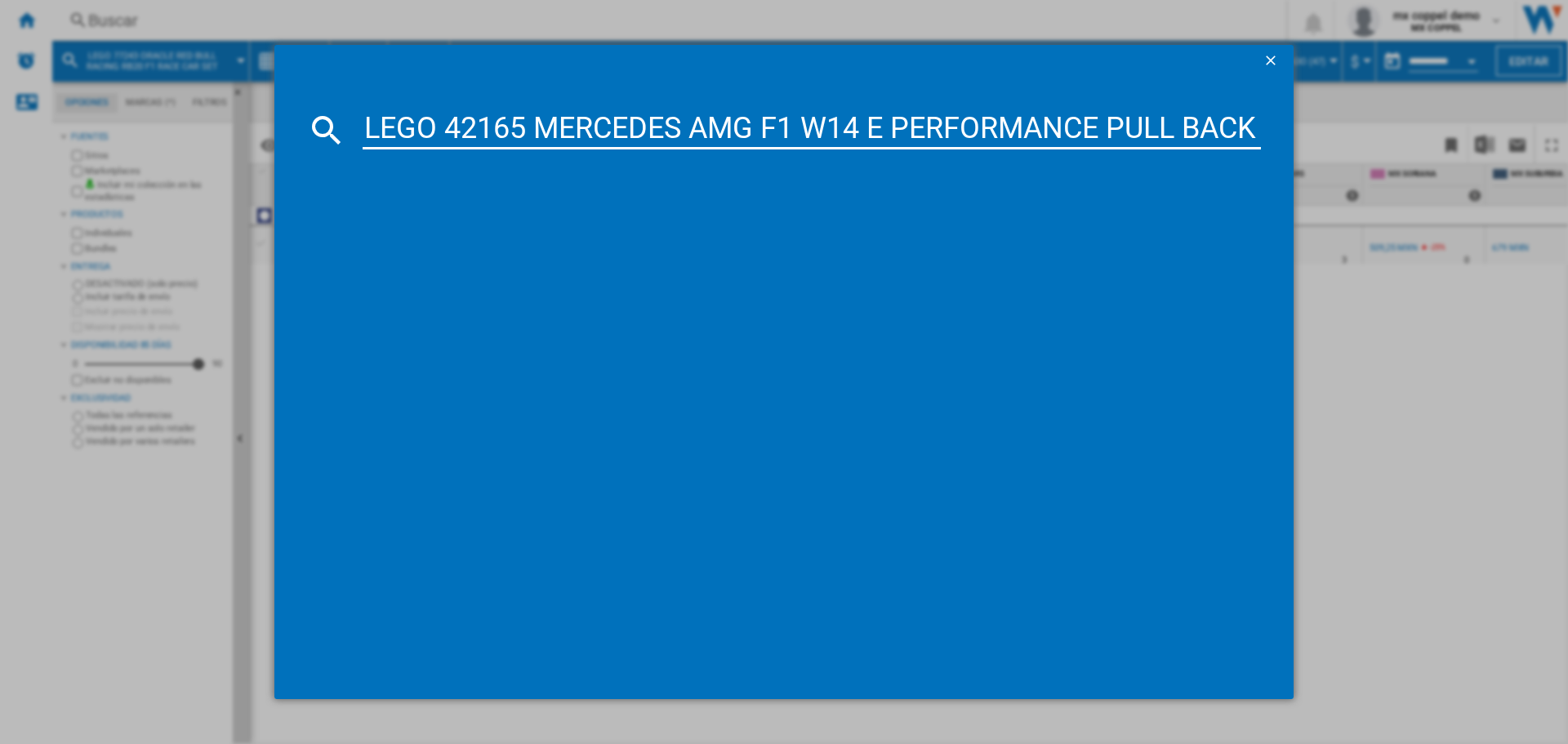
scroll to position [0, 67]
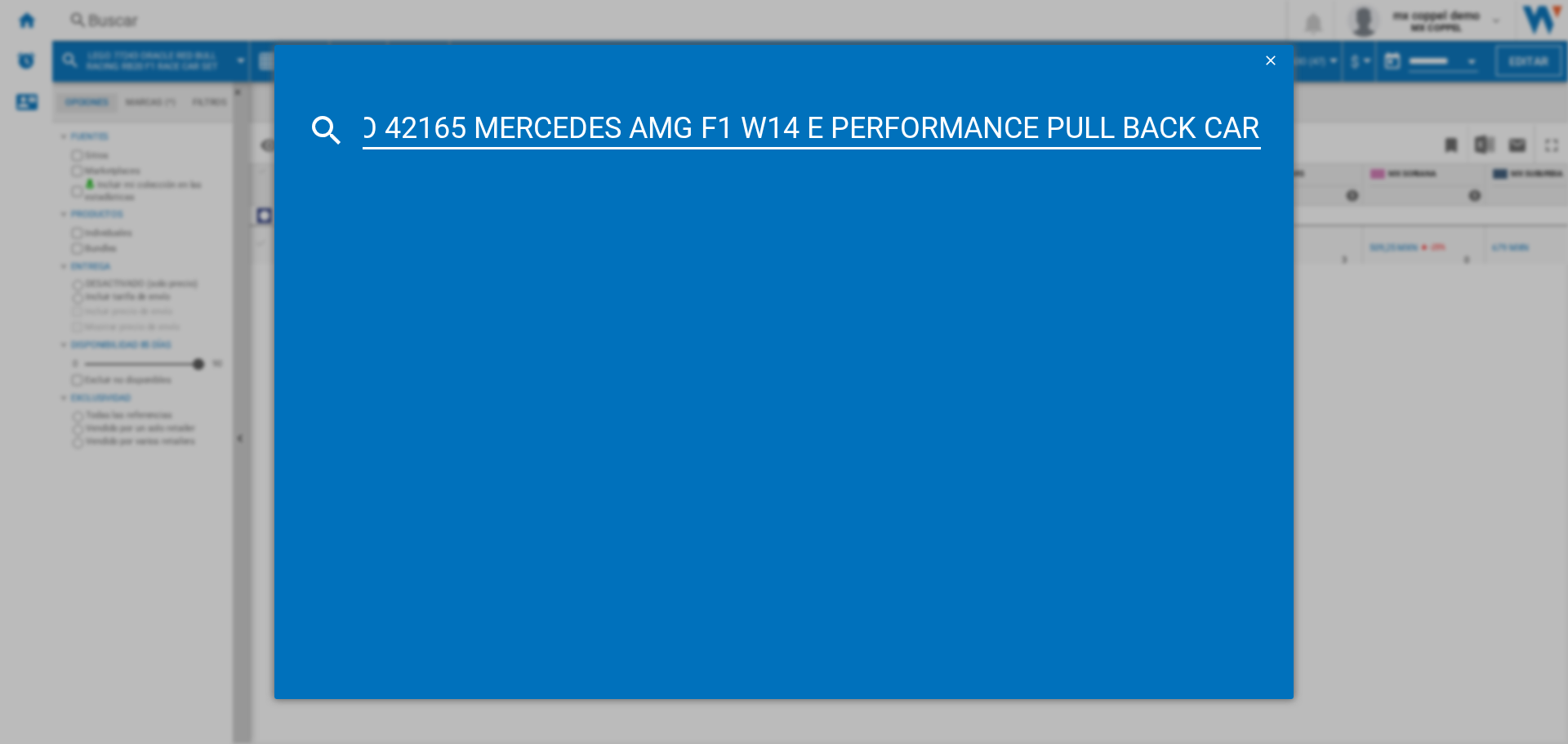
type input "LEGO 42165 MERCEDES AMG F1 W14 E PERFORMANCE PULL BACK CAR"
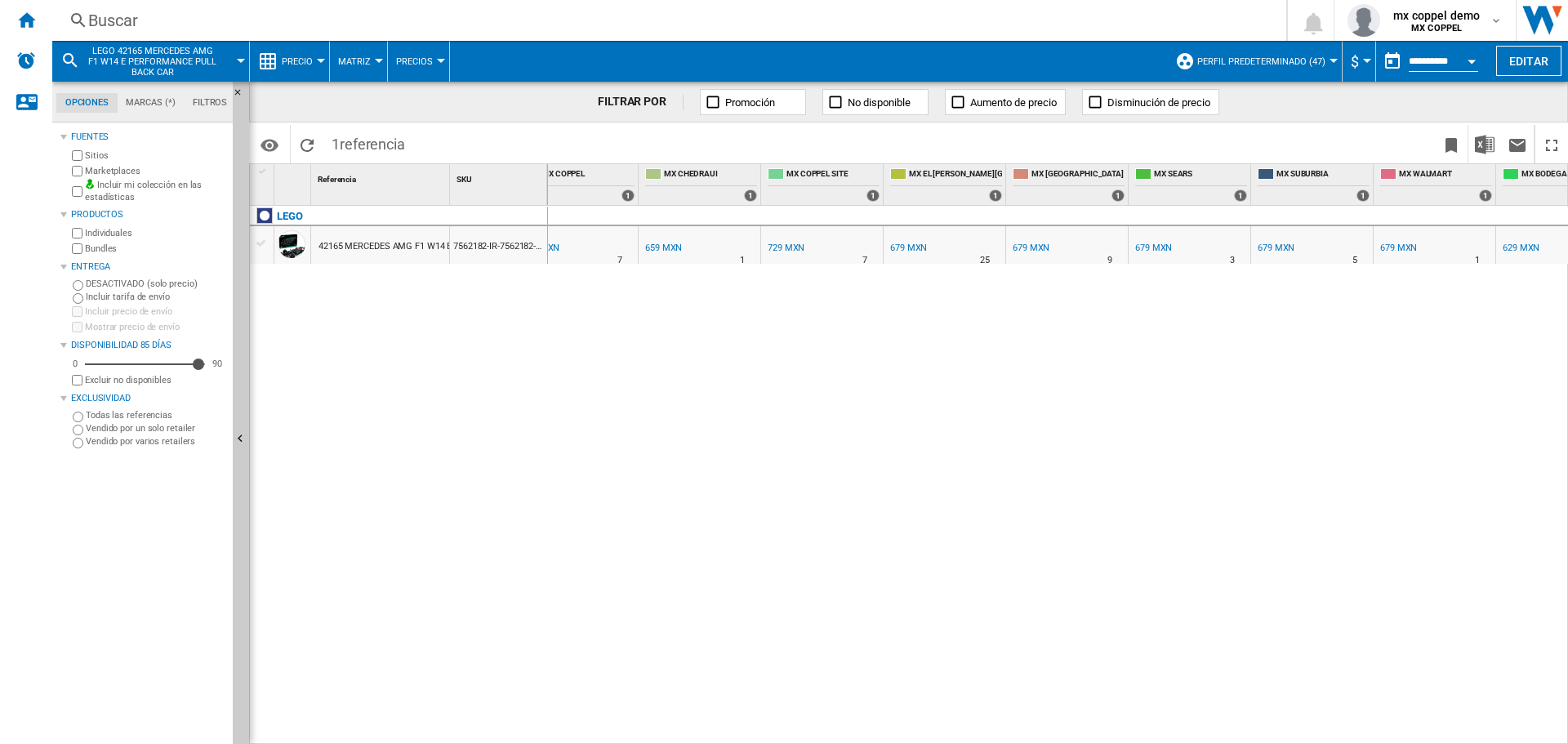
scroll to position [0, 327]
